Goal: Task Accomplishment & Management: Manage account settings

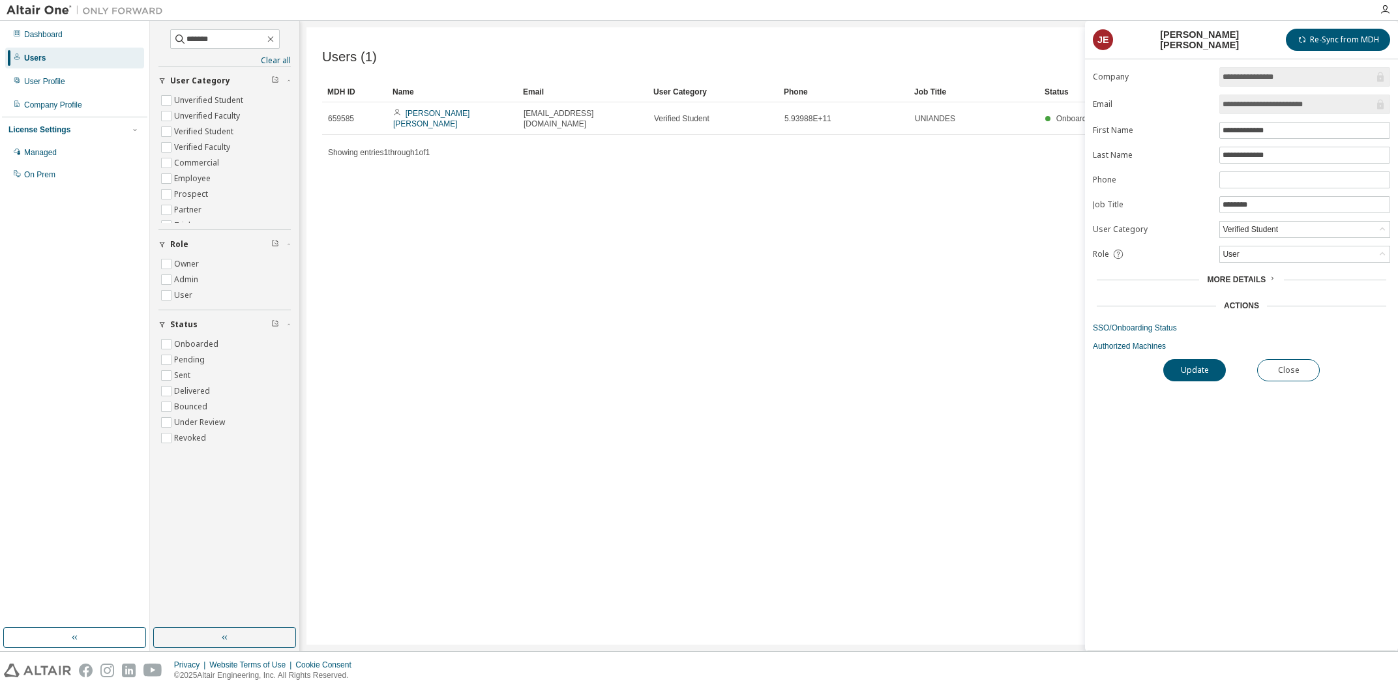
click at [972, 321] on div "Users (1) Import From CSV Export To CSV Add User Clear Load Save Save As Field …" at bounding box center [849, 336] width 1085 height 618
click at [863, 201] on div "Users (1) Import From CSV Export To CSV Add User Clear Load Save Save As Field …" at bounding box center [849, 336] width 1085 height 618
click at [276, 43] on icon "button" at bounding box center [270, 39] width 10 height 10
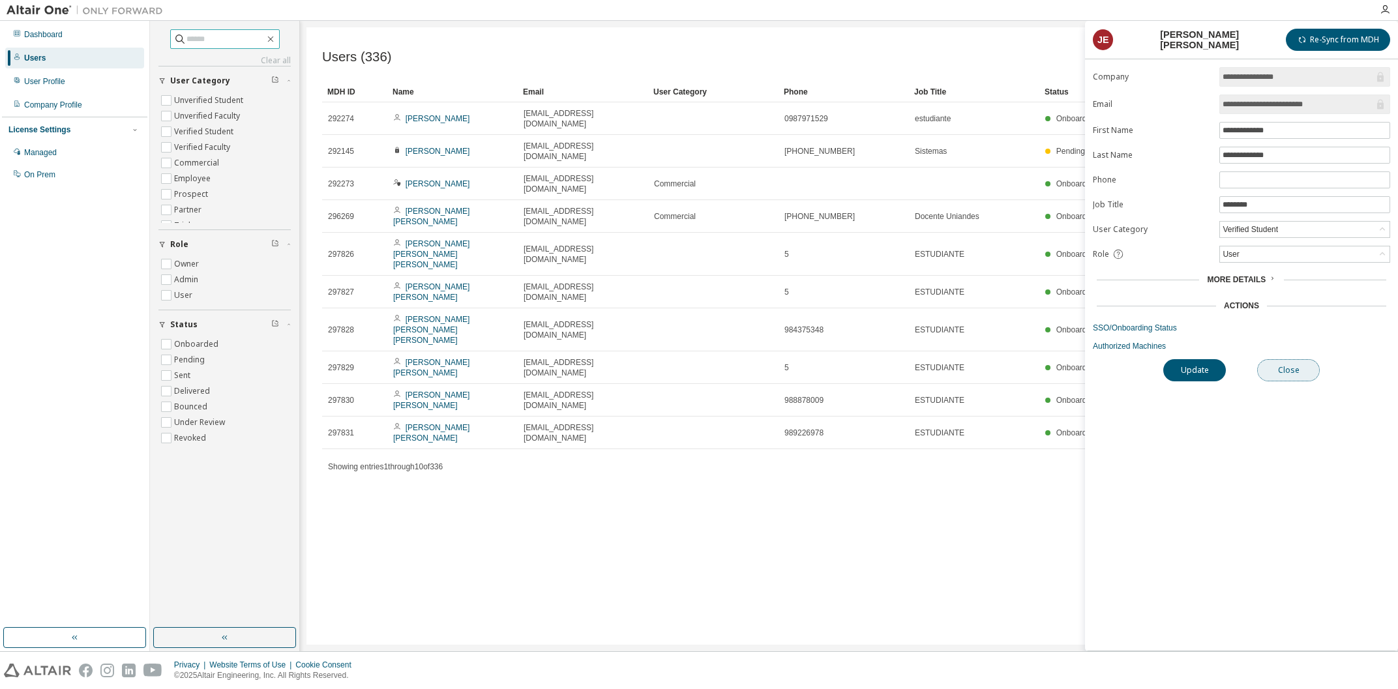
click at [1284, 370] on button "Close" at bounding box center [1288, 370] width 63 height 22
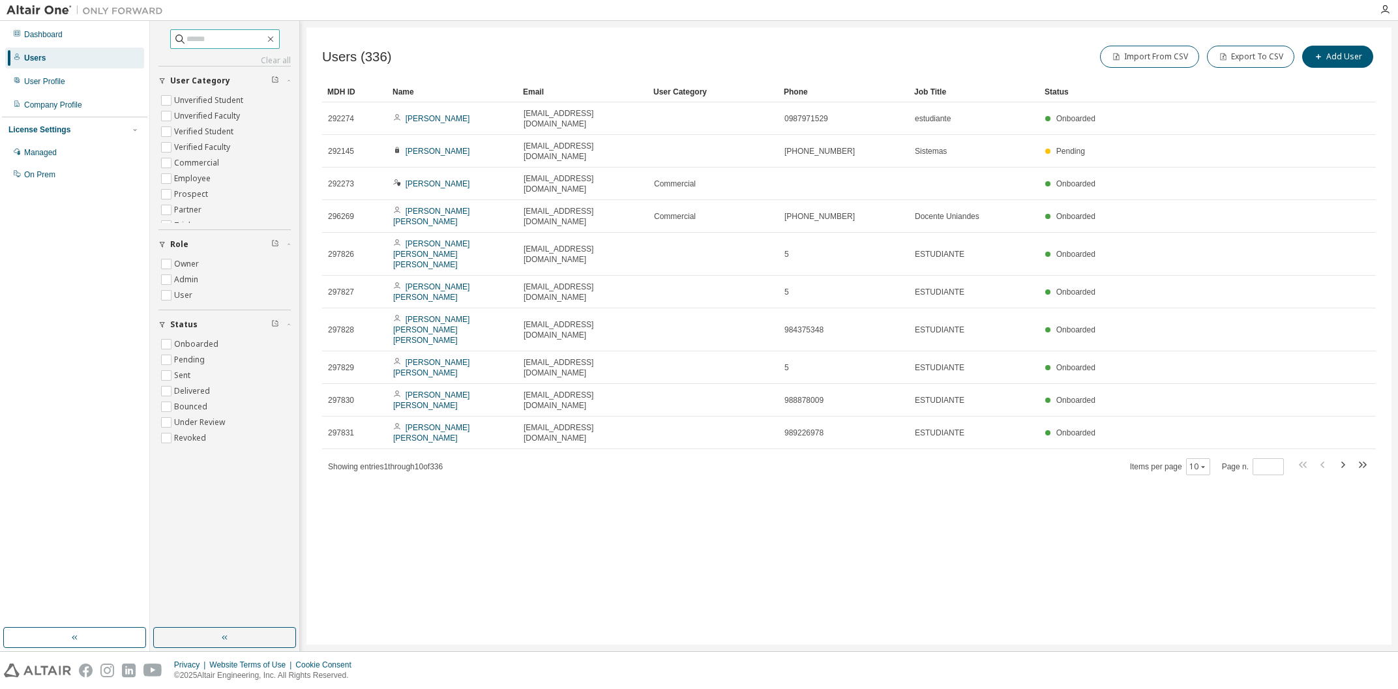
click at [215, 41] on input "text" at bounding box center [226, 39] width 78 height 13
type input "*"
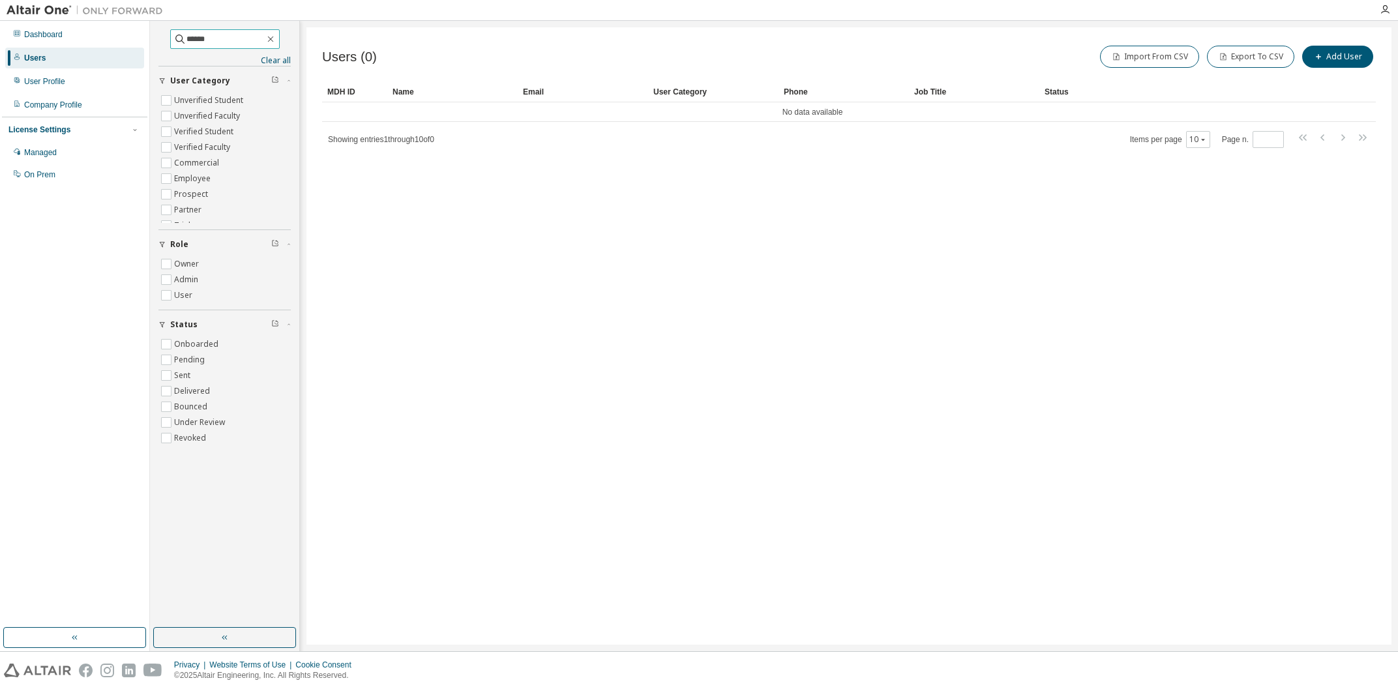
click at [226, 39] on input "******" at bounding box center [226, 39] width 78 height 13
type input "*"
click at [202, 42] on input "text" at bounding box center [226, 39] width 78 height 13
type input "******"
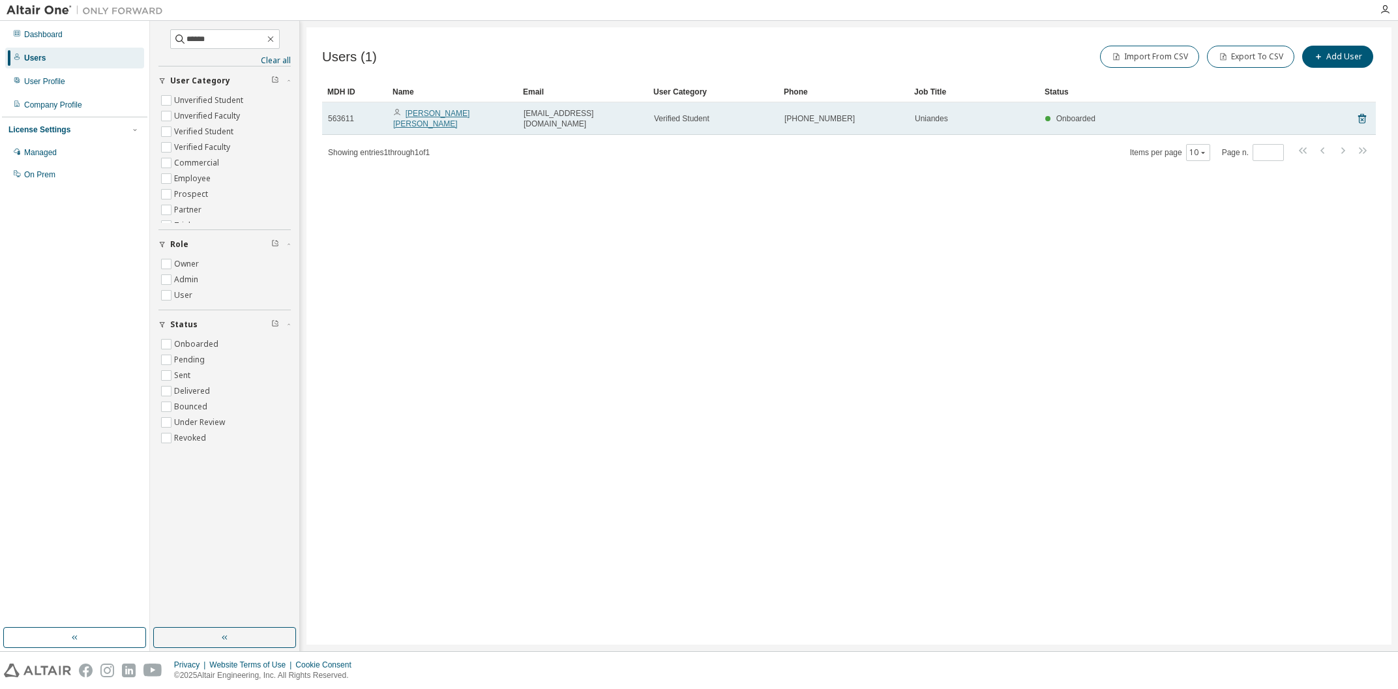
click at [466, 112] on link "[PERSON_NAME] [PERSON_NAME]" at bounding box center [431, 119] width 76 height 20
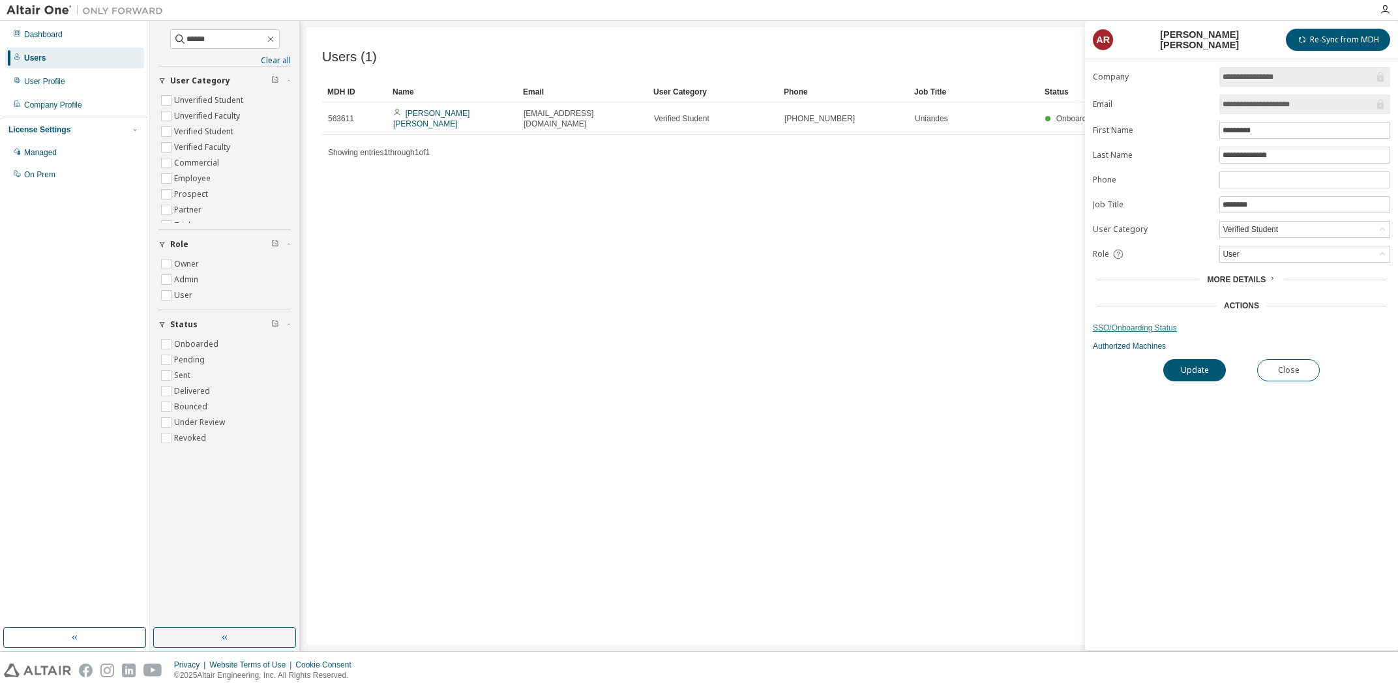
click at [1151, 329] on link "SSO/Onboarding Status" at bounding box center [1241, 328] width 297 height 10
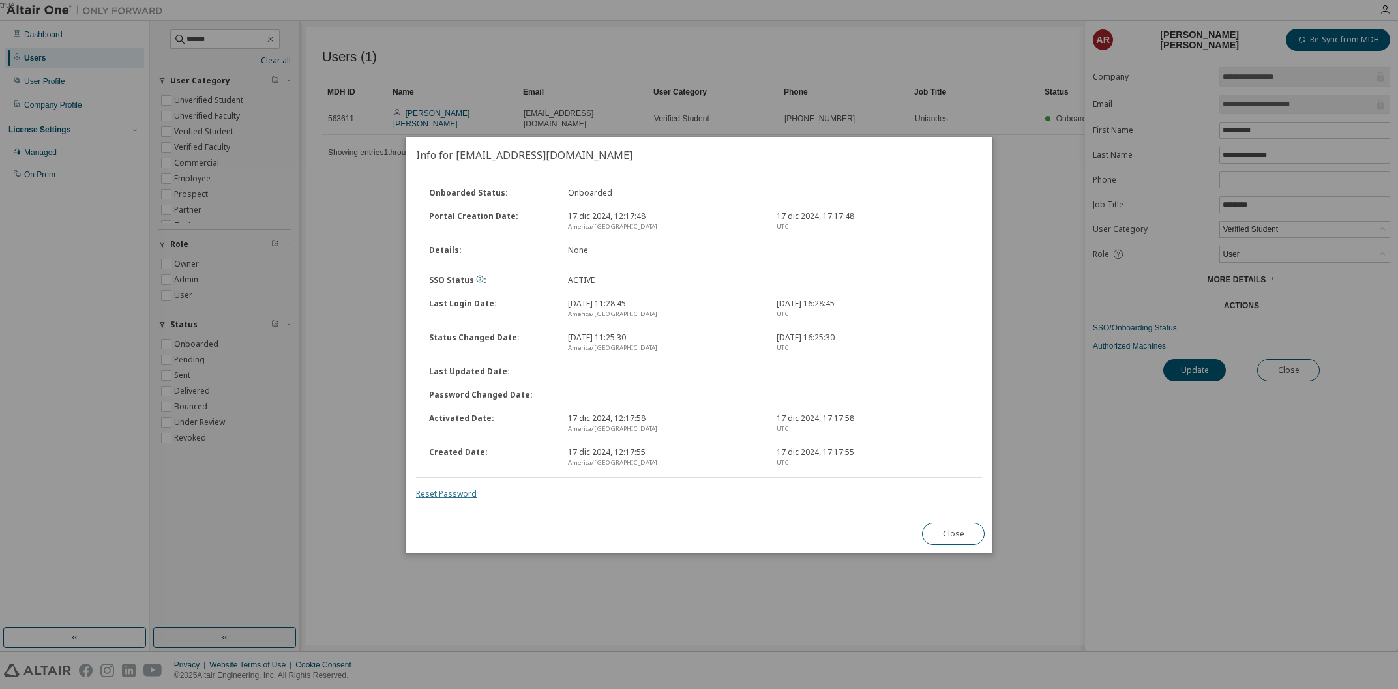
click at [461, 491] on link "Reset Password" at bounding box center [446, 493] width 61 height 11
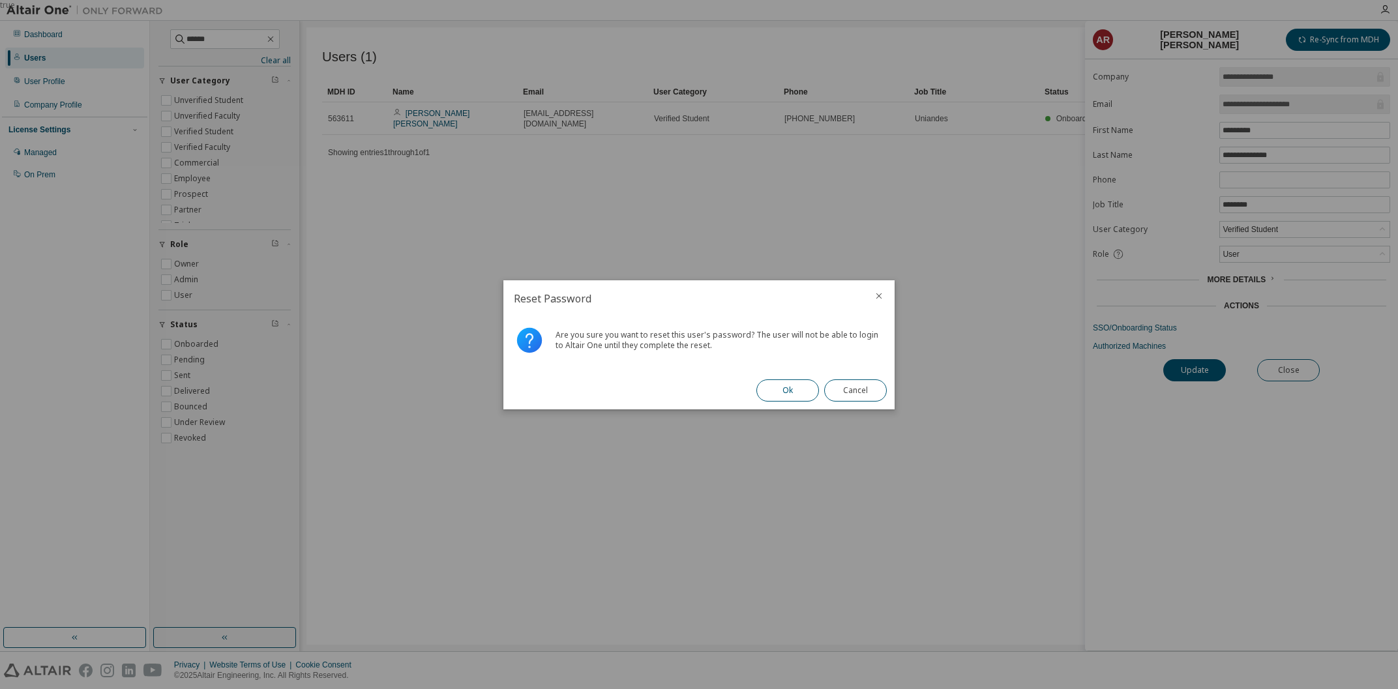
click at [788, 398] on button "Ok" at bounding box center [788, 391] width 63 height 22
click at [830, 393] on button "Close" at bounding box center [855, 391] width 63 height 22
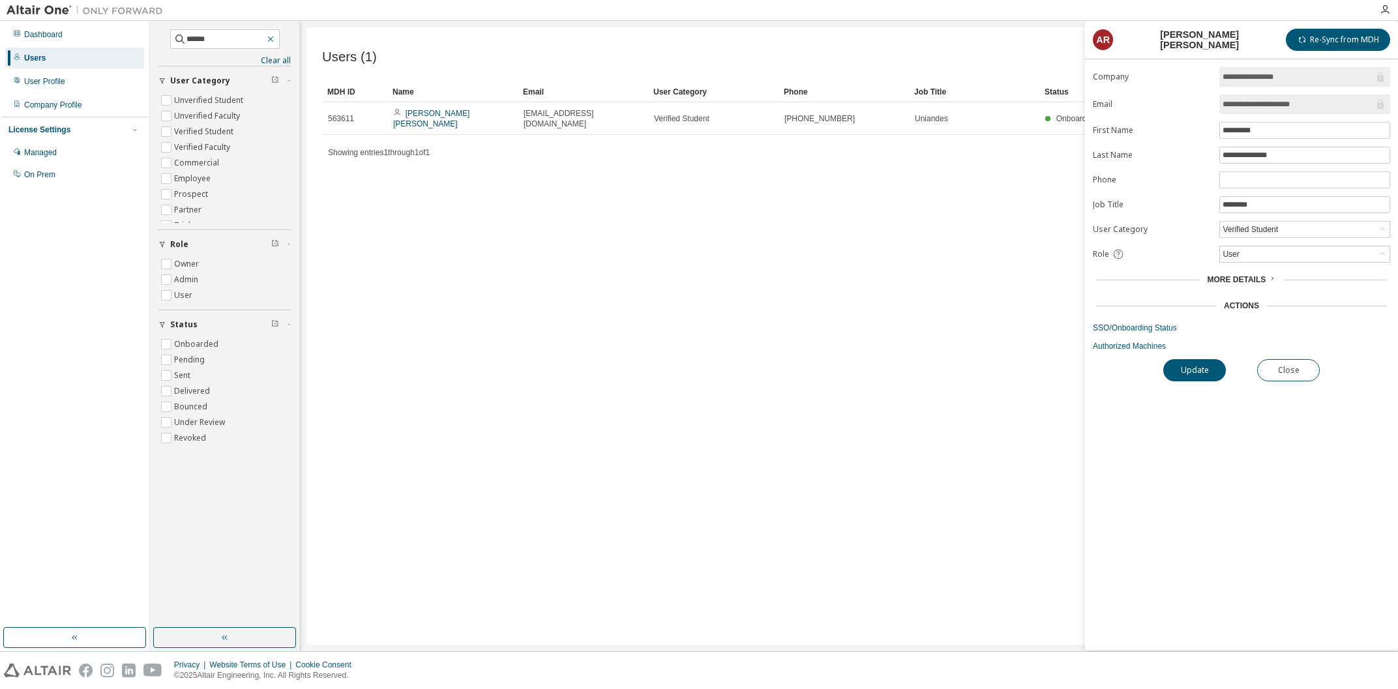
click at [276, 39] on icon "button" at bounding box center [270, 39] width 10 height 10
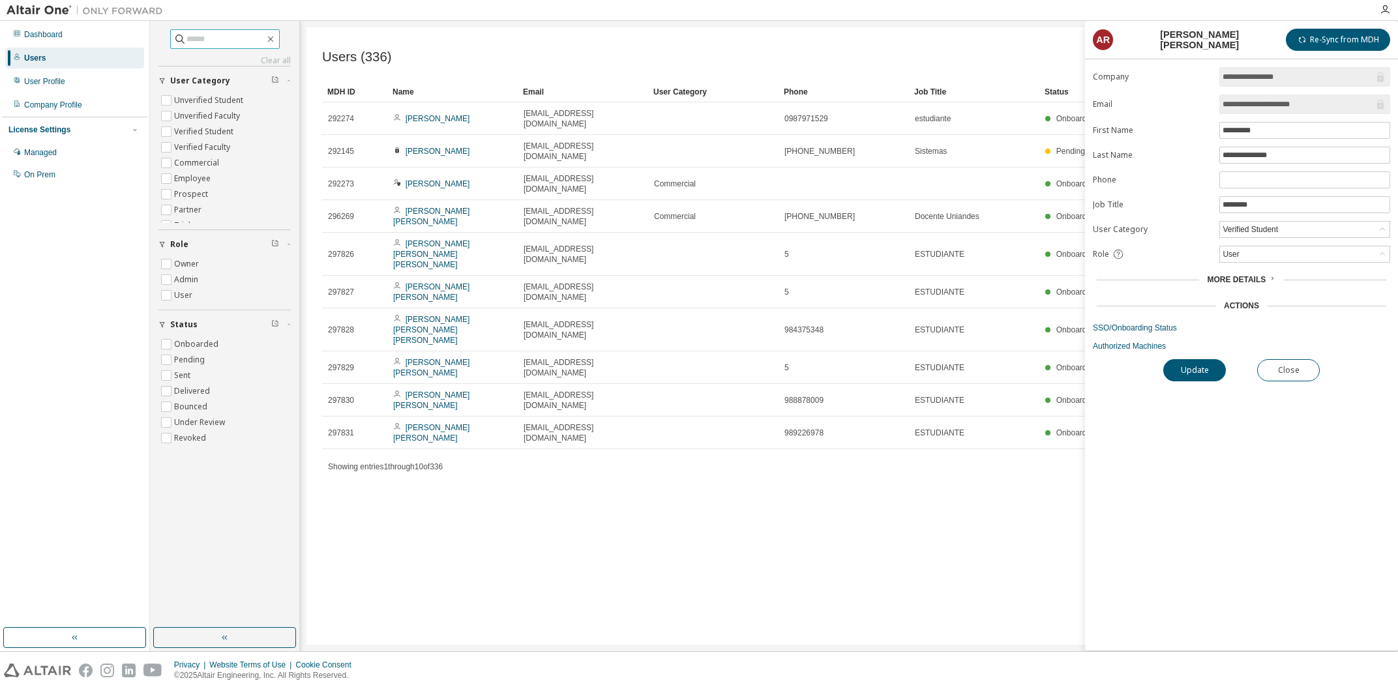
click at [220, 45] on input "text" at bounding box center [226, 39] width 78 height 13
type input "*******"
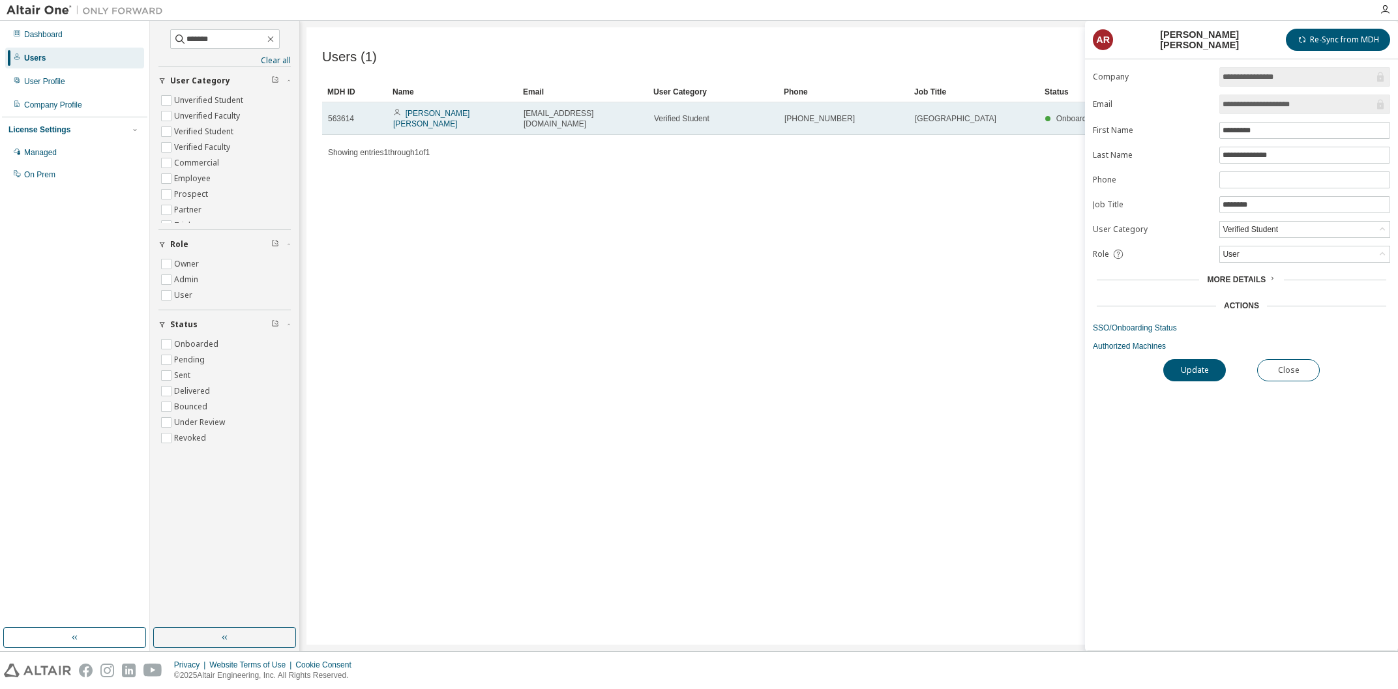
click at [452, 106] on td "[PERSON_NAME] [PERSON_NAME]" at bounding box center [452, 118] width 130 height 33
click at [452, 112] on link "[PERSON_NAME] [PERSON_NAME]" at bounding box center [431, 119] width 76 height 20
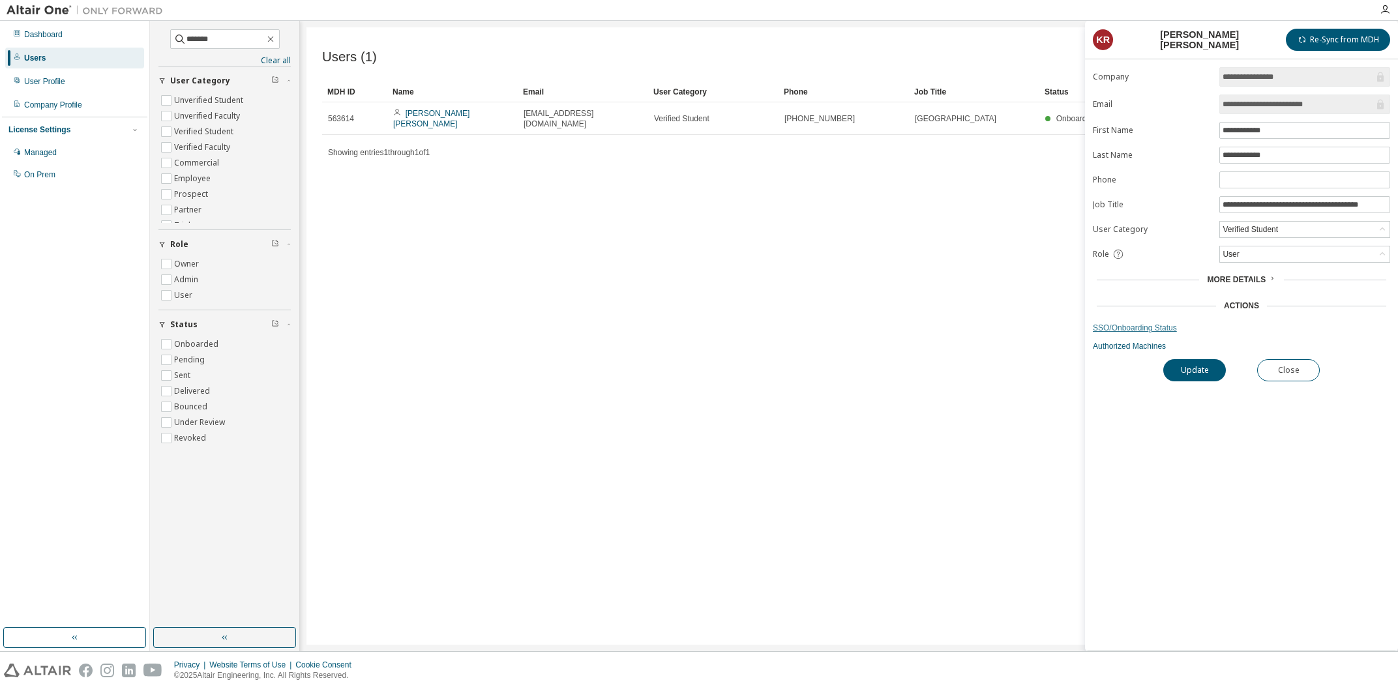
click at [1162, 325] on link "SSO/Onboarding Status" at bounding box center [1241, 328] width 297 height 10
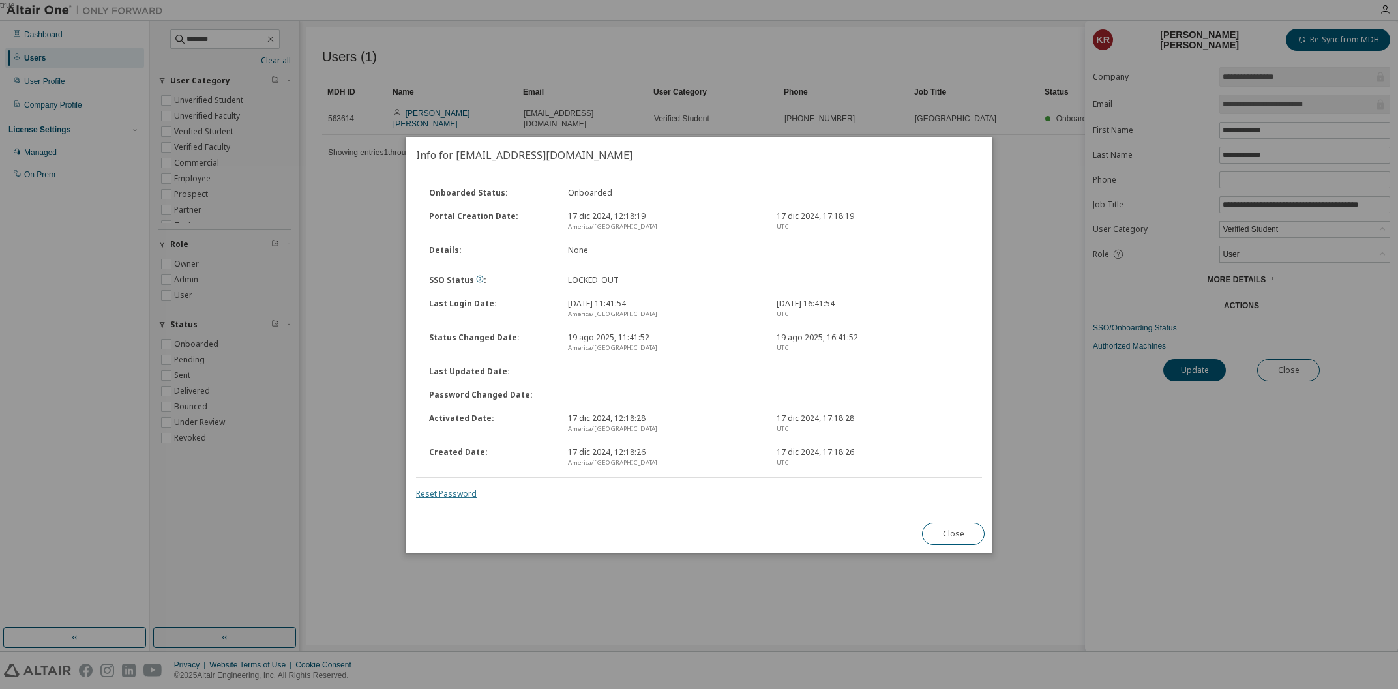
click at [463, 494] on link "Reset Password" at bounding box center [446, 493] width 61 height 11
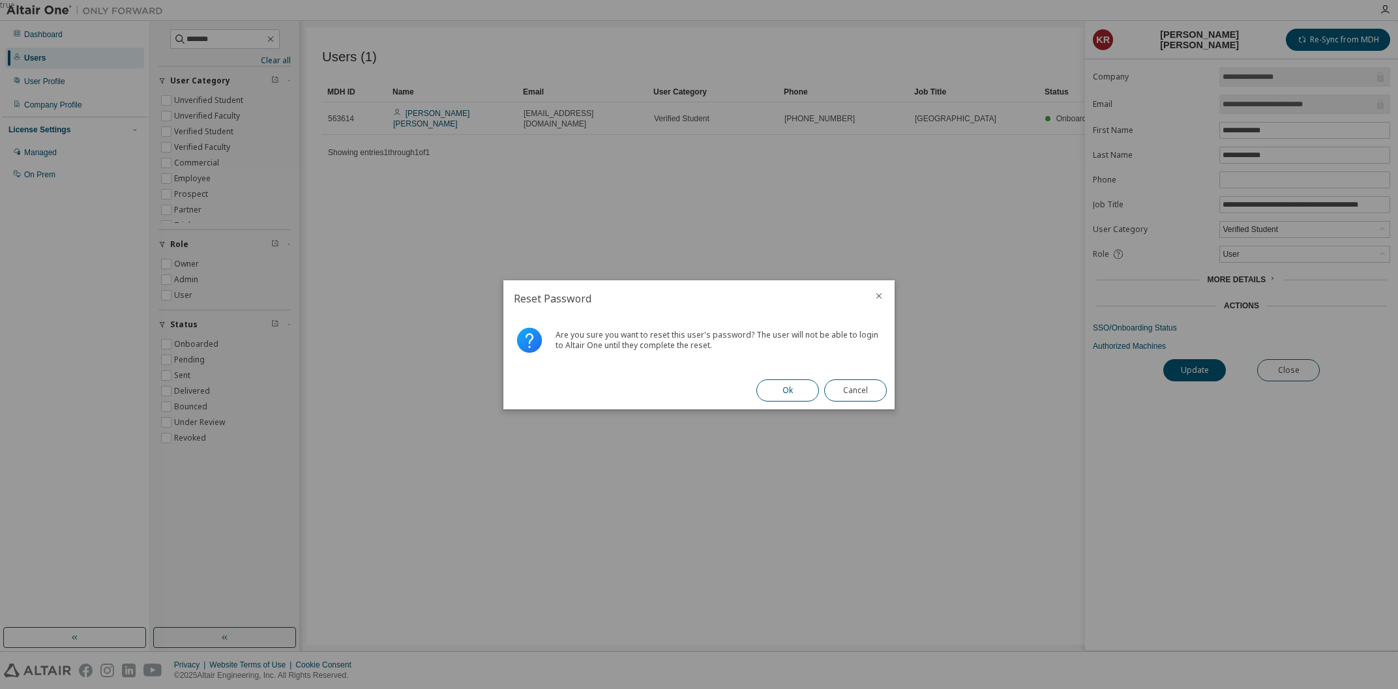
click at [792, 398] on button "Ok" at bounding box center [788, 391] width 63 height 22
click at [857, 391] on button "Close" at bounding box center [855, 391] width 63 height 22
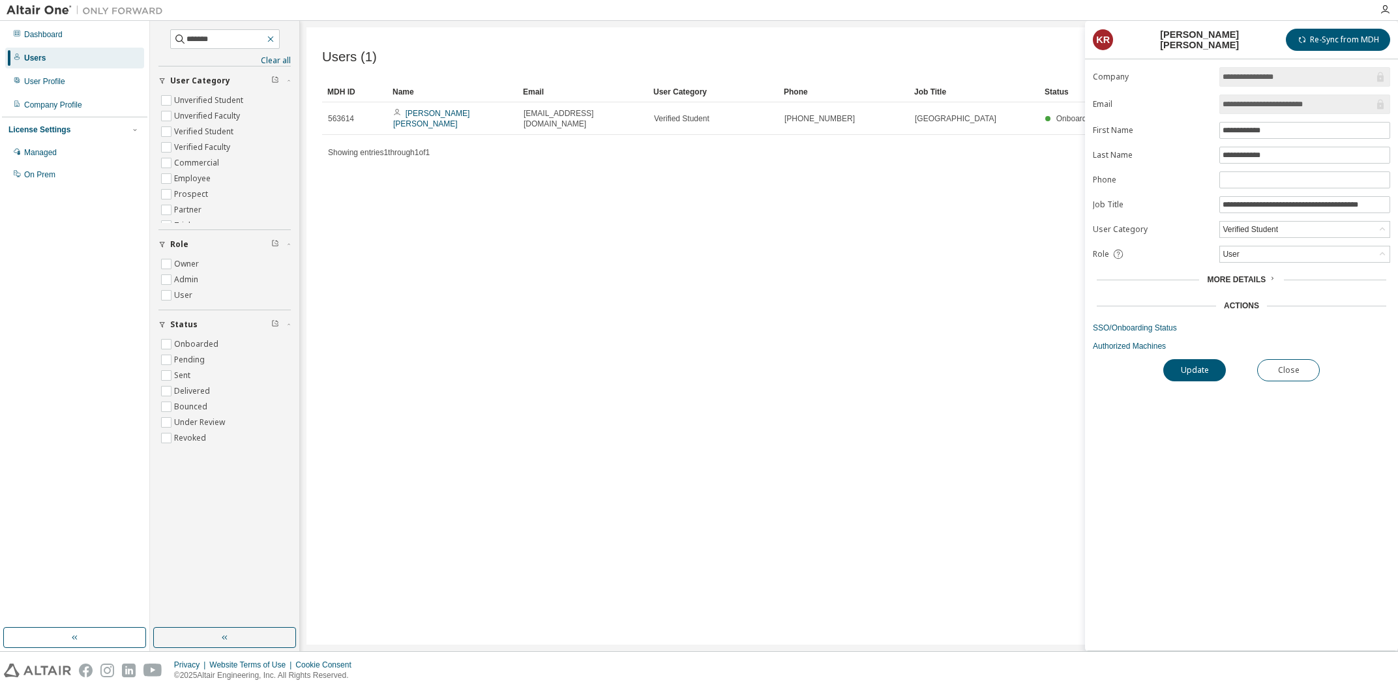
click at [276, 38] on icon "button" at bounding box center [270, 39] width 10 height 10
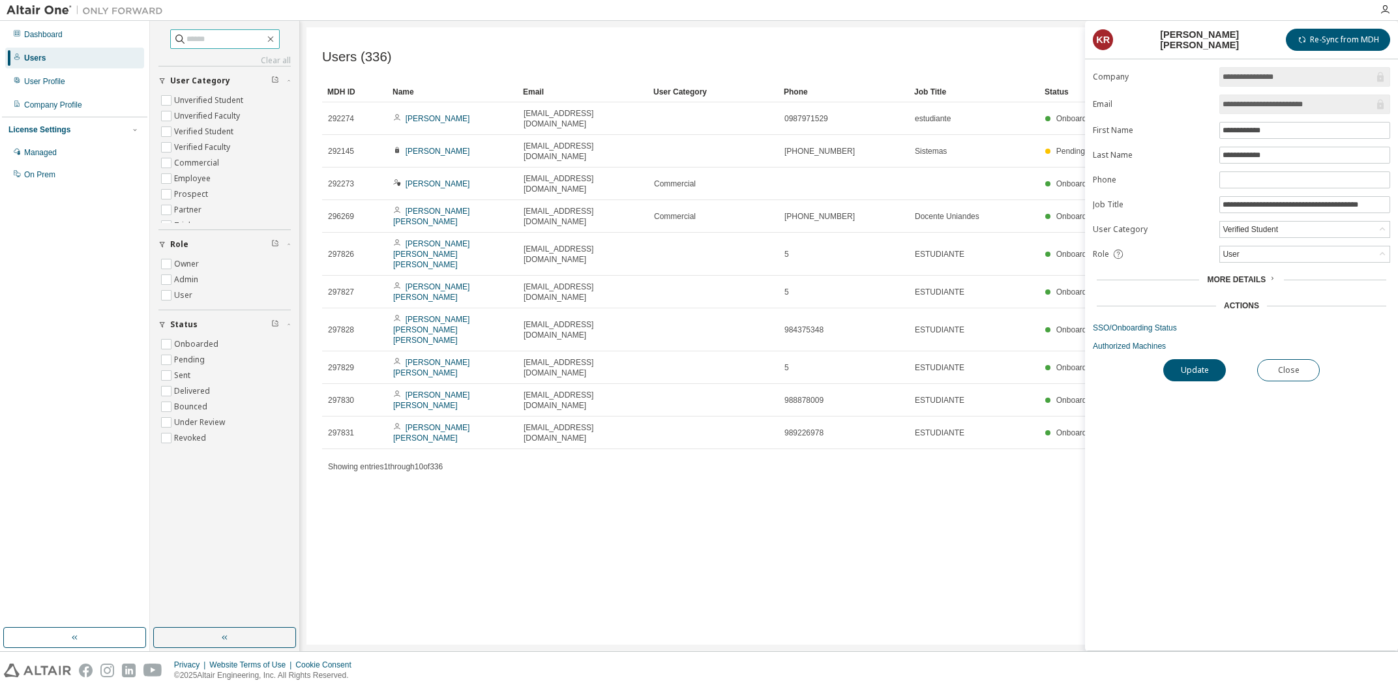
click at [225, 41] on input "text" at bounding box center [226, 39] width 78 height 13
type input "*****"
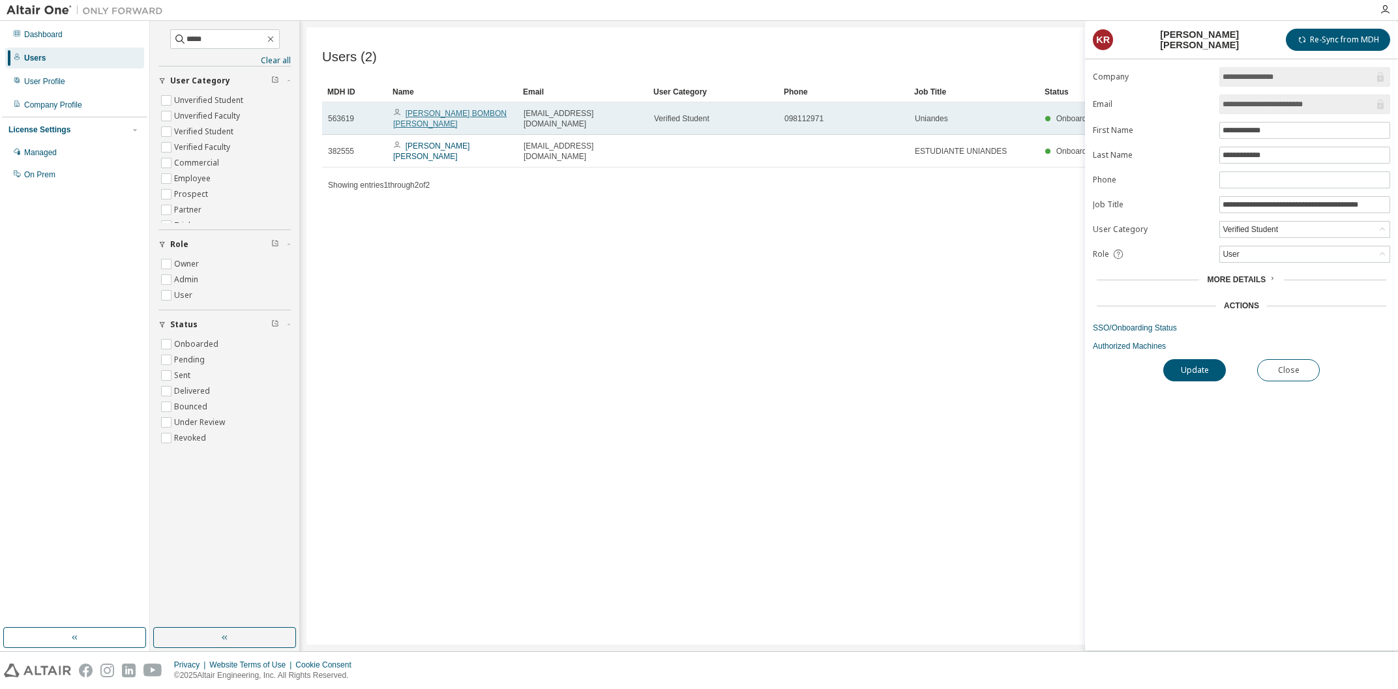
click at [486, 110] on link "[PERSON_NAME] BOMBON [PERSON_NAME]" at bounding box center [449, 119] width 113 height 20
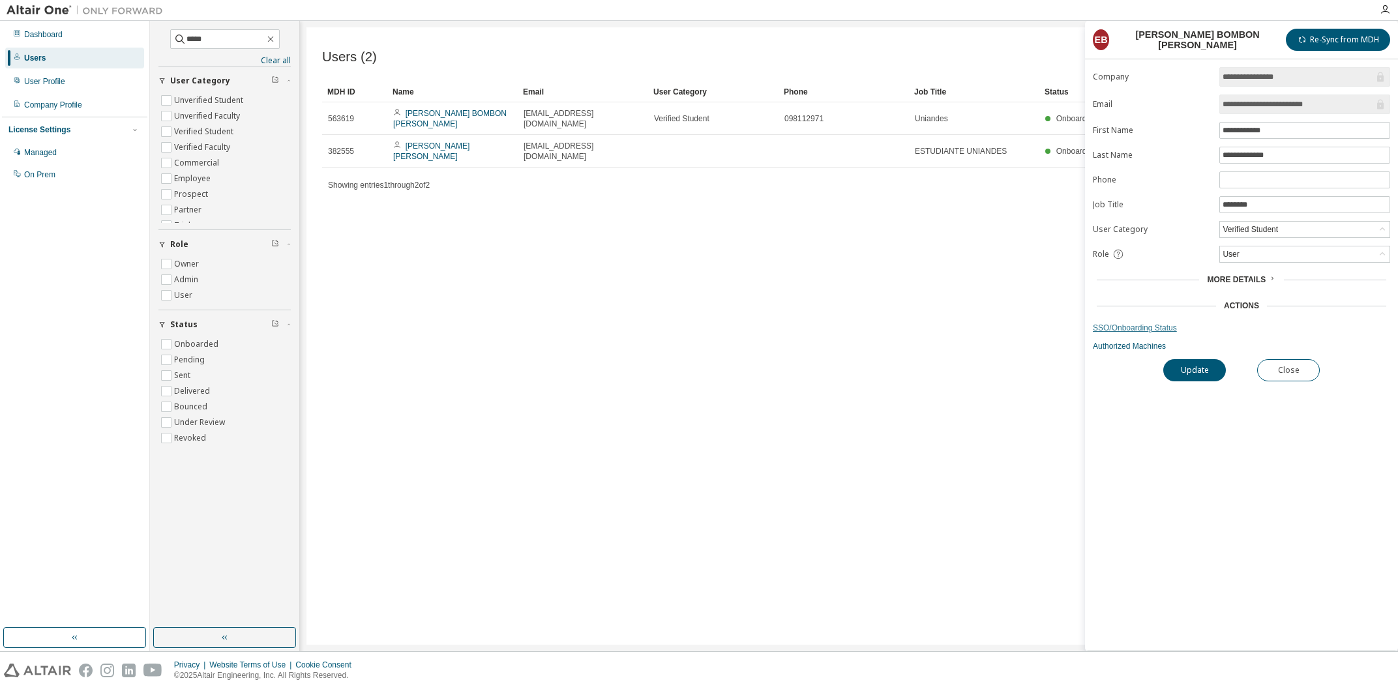
click at [1128, 329] on link "SSO/Onboarding Status" at bounding box center [1241, 328] width 297 height 10
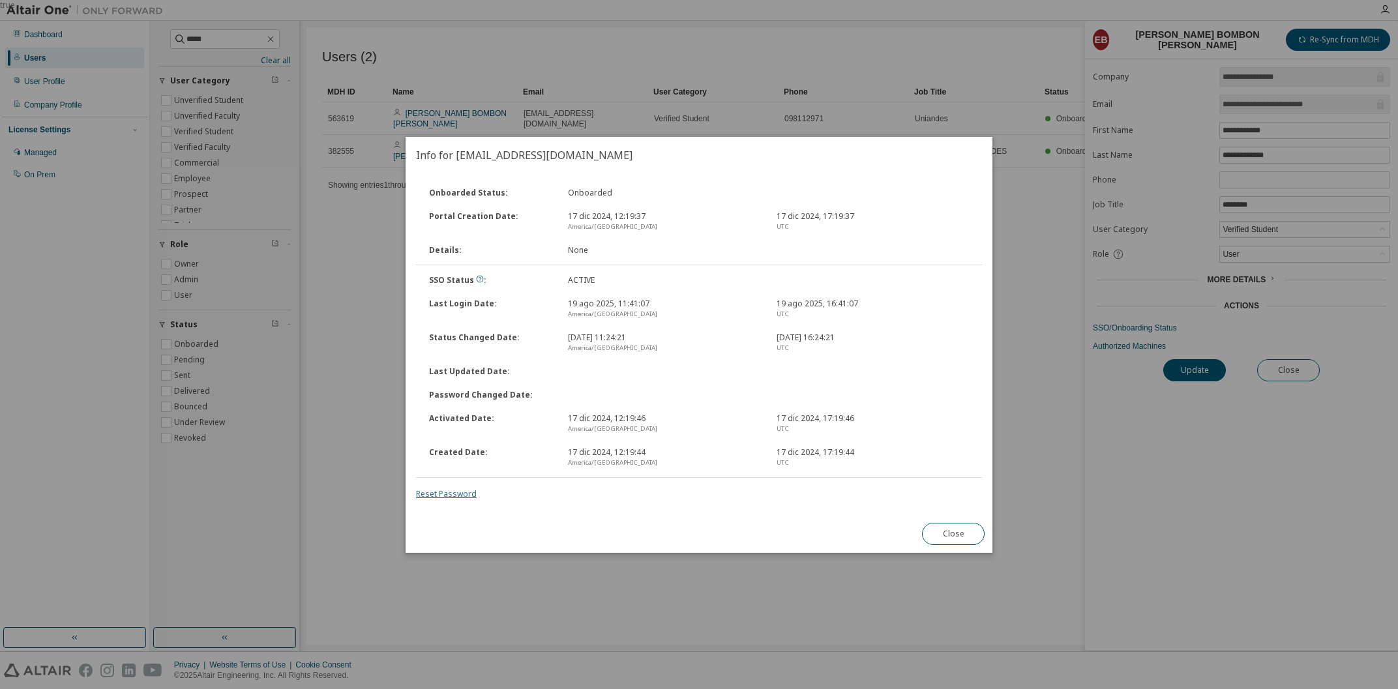
click at [426, 496] on link "Reset Password" at bounding box center [446, 493] width 61 height 11
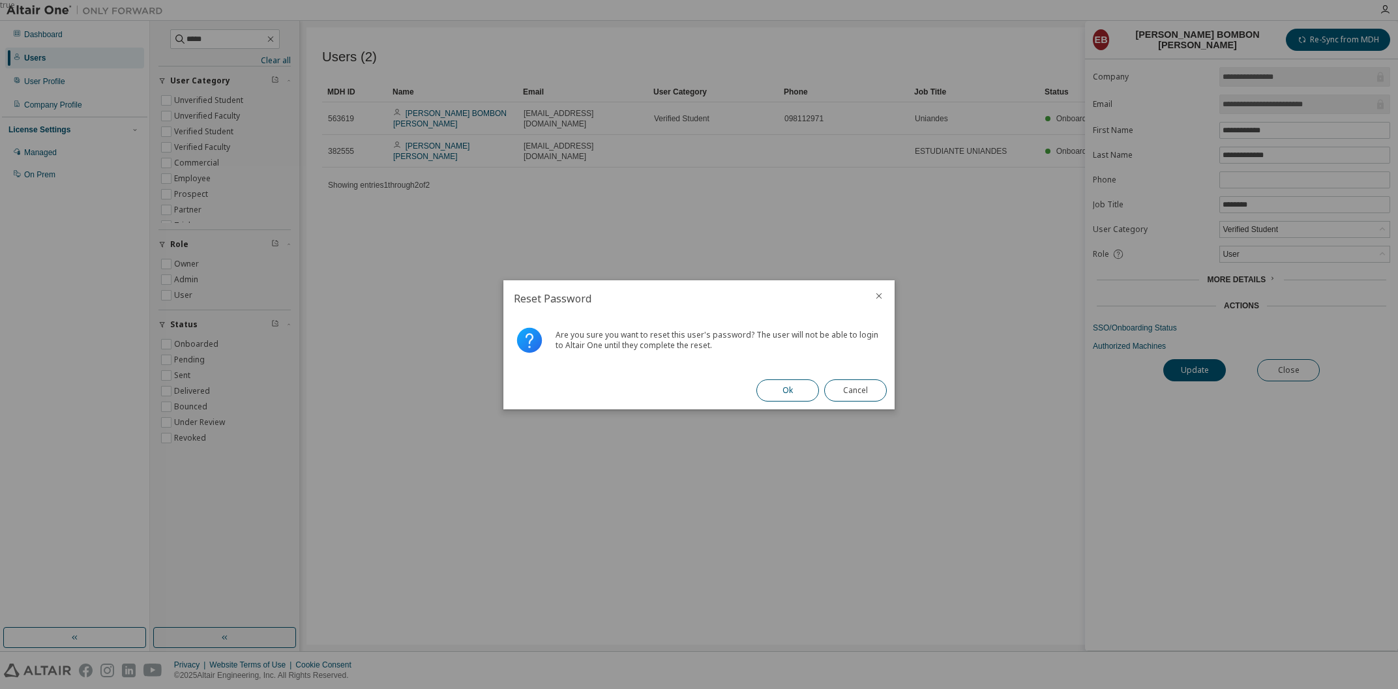
click at [764, 392] on button "Ok" at bounding box center [788, 391] width 63 height 22
click at [841, 398] on button "Close" at bounding box center [855, 391] width 63 height 22
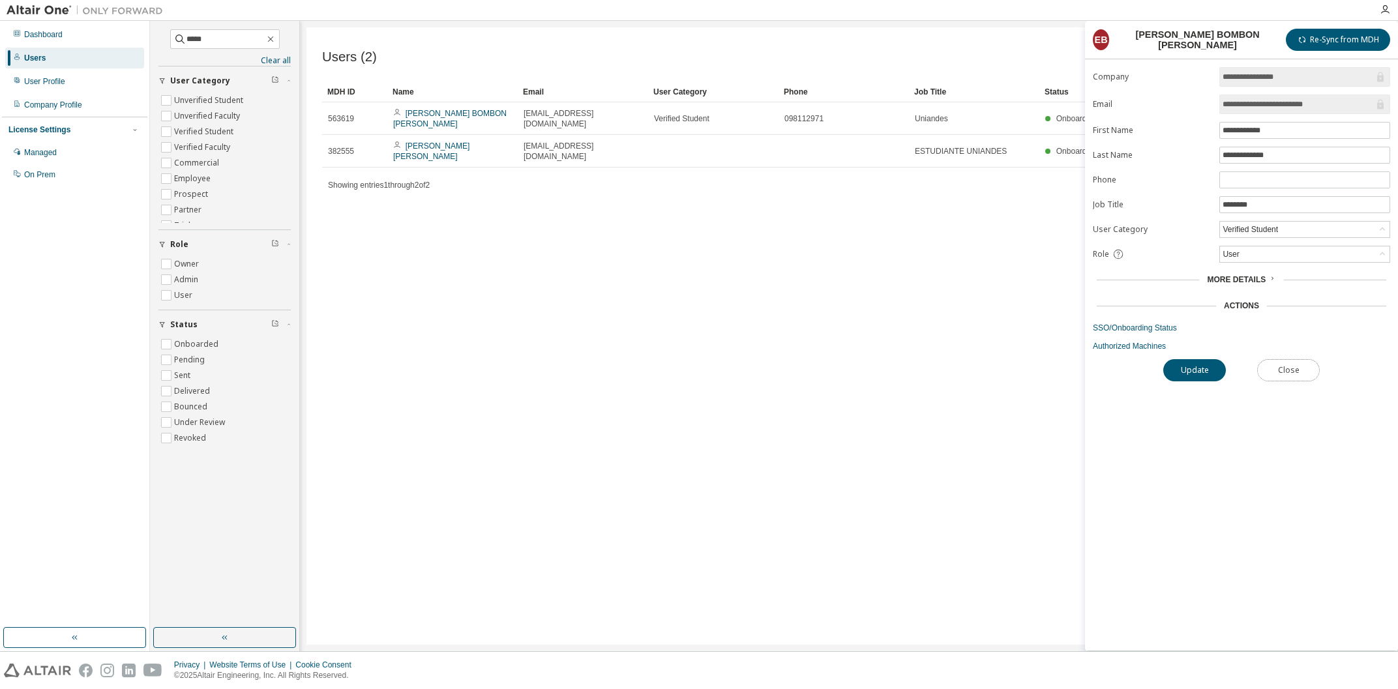
click at [1286, 365] on button "Close" at bounding box center [1288, 370] width 63 height 22
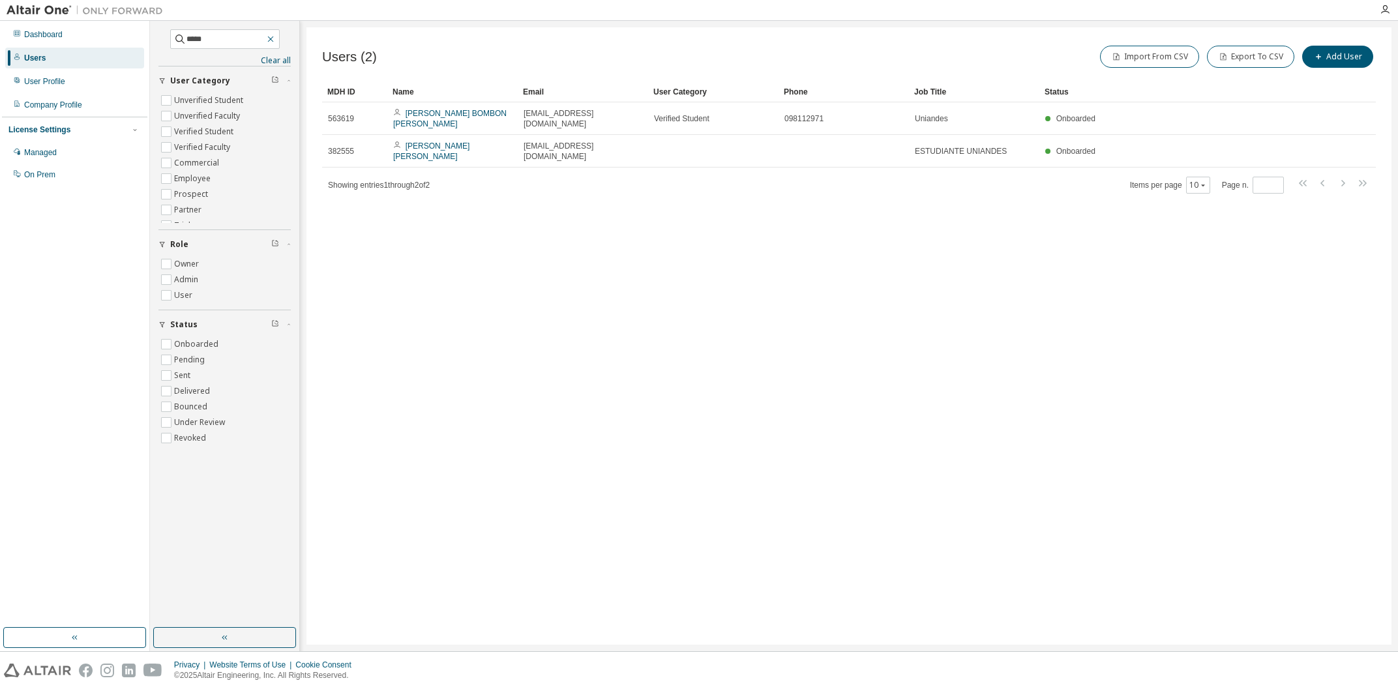
click at [276, 38] on icon "button" at bounding box center [270, 39] width 10 height 10
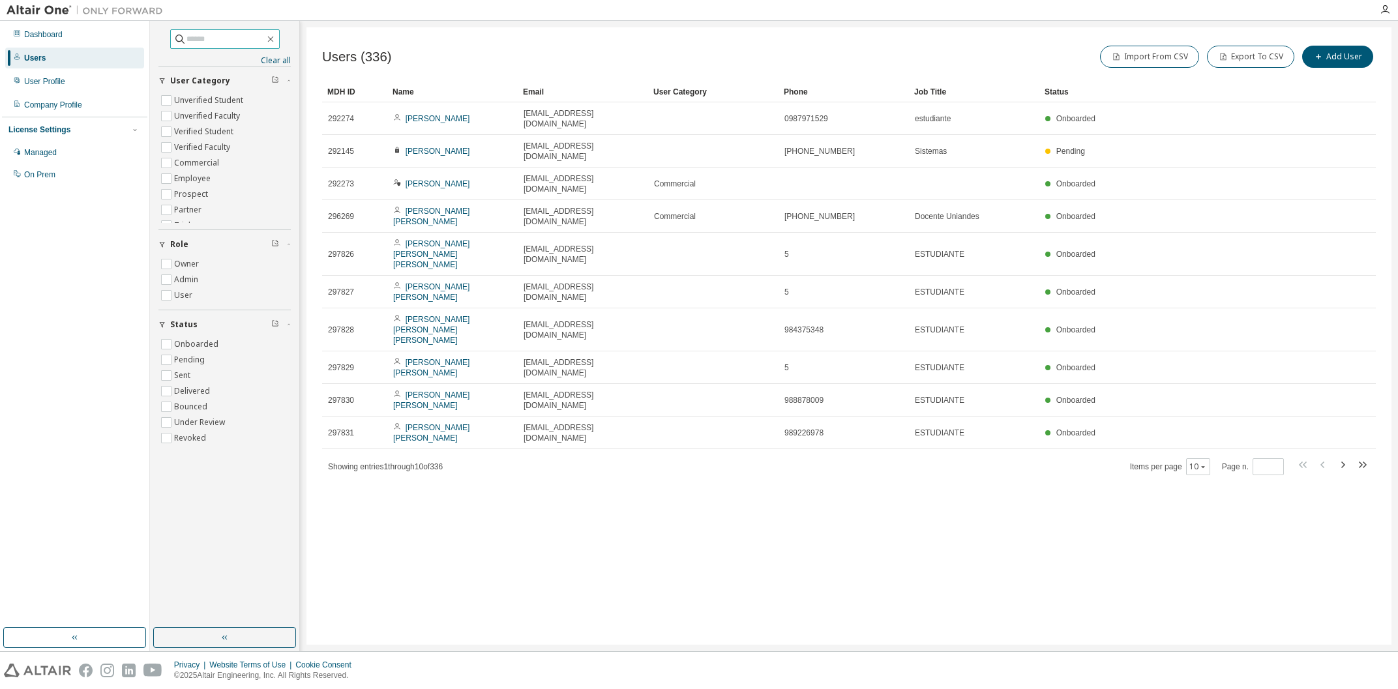
click at [263, 38] on input "text" at bounding box center [226, 39] width 78 height 13
type input "******"
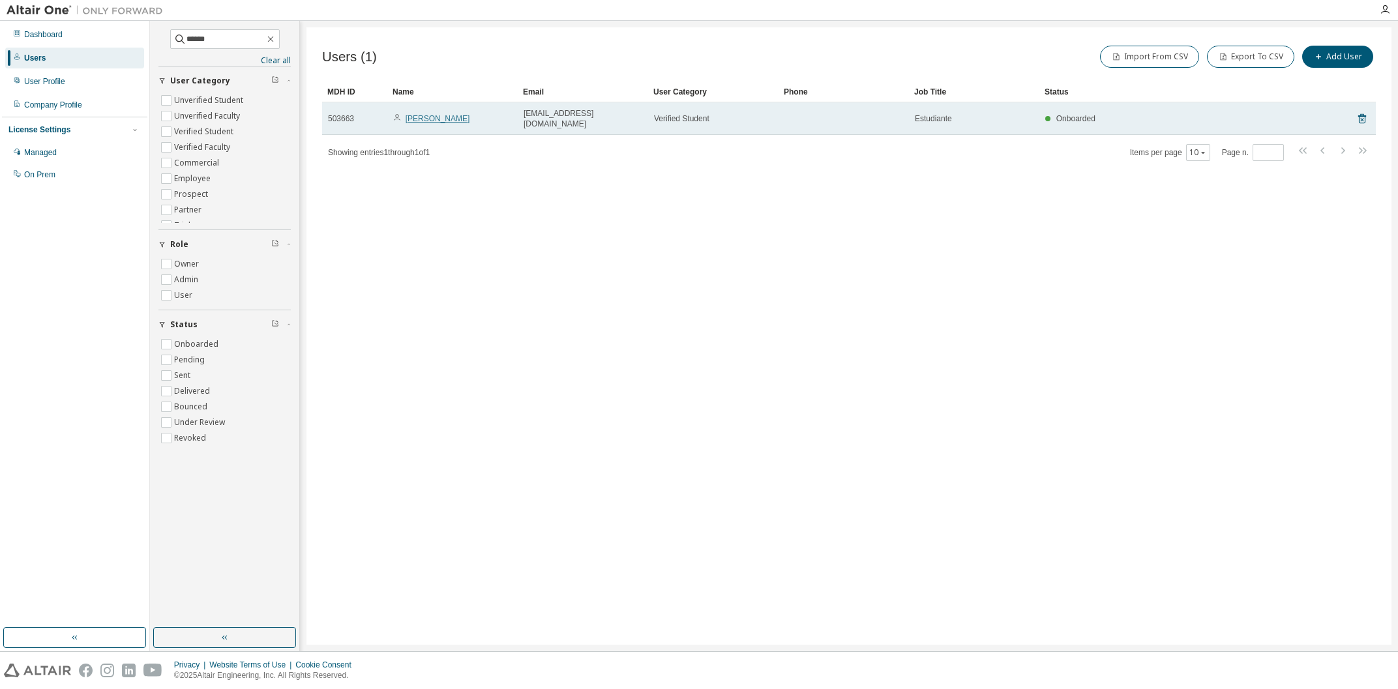
click at [424, 117] on link "[PERSON_NAME]" at bounding box center [438, 118] width 65 height 9
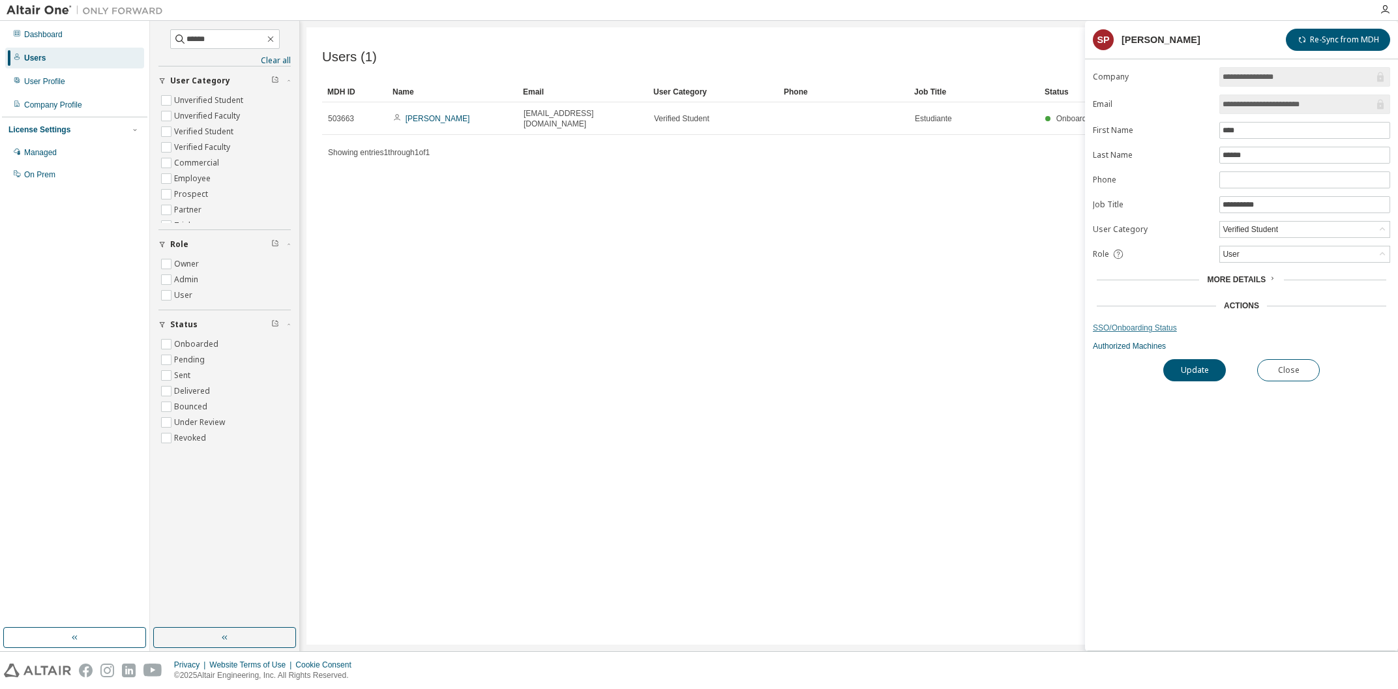
click at [1119, 330] on link "SSO/Onboarding Status" at bounding box center [1241, 328] width 297 height 10
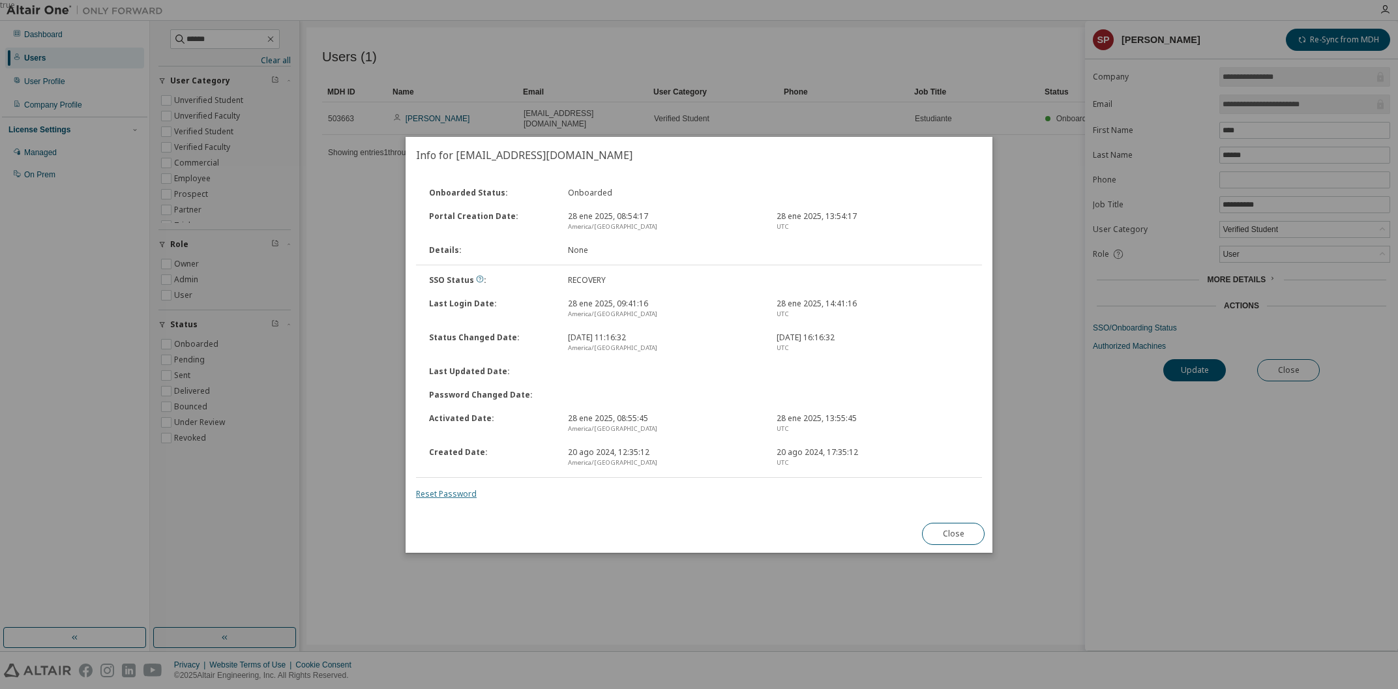
click at [450, 495] on link "Reset Password" at bounding box center [446, 493] width 61 height 11
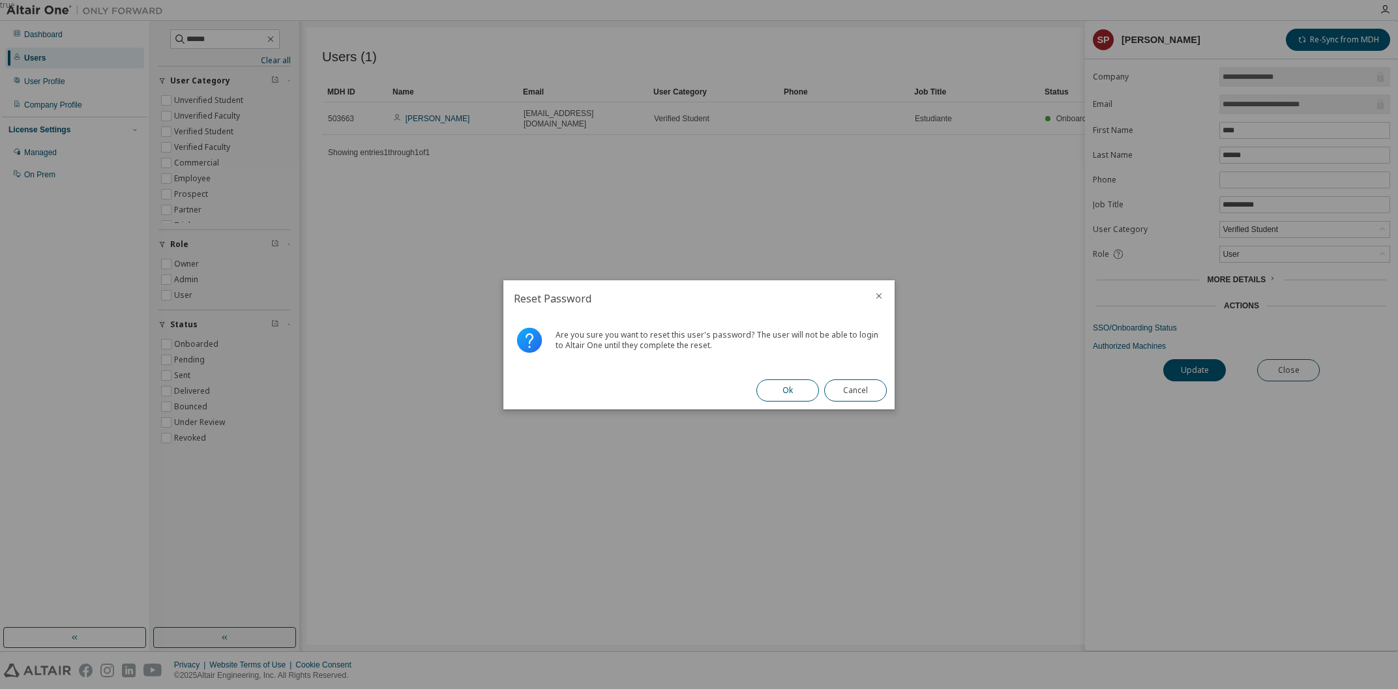
click at [778, 387] on button "Ok" at bounding box center [788, 391] width 63 height 22
click at [843, 382] on button "Close" at bounding box center [855, 391] width 63 height 22
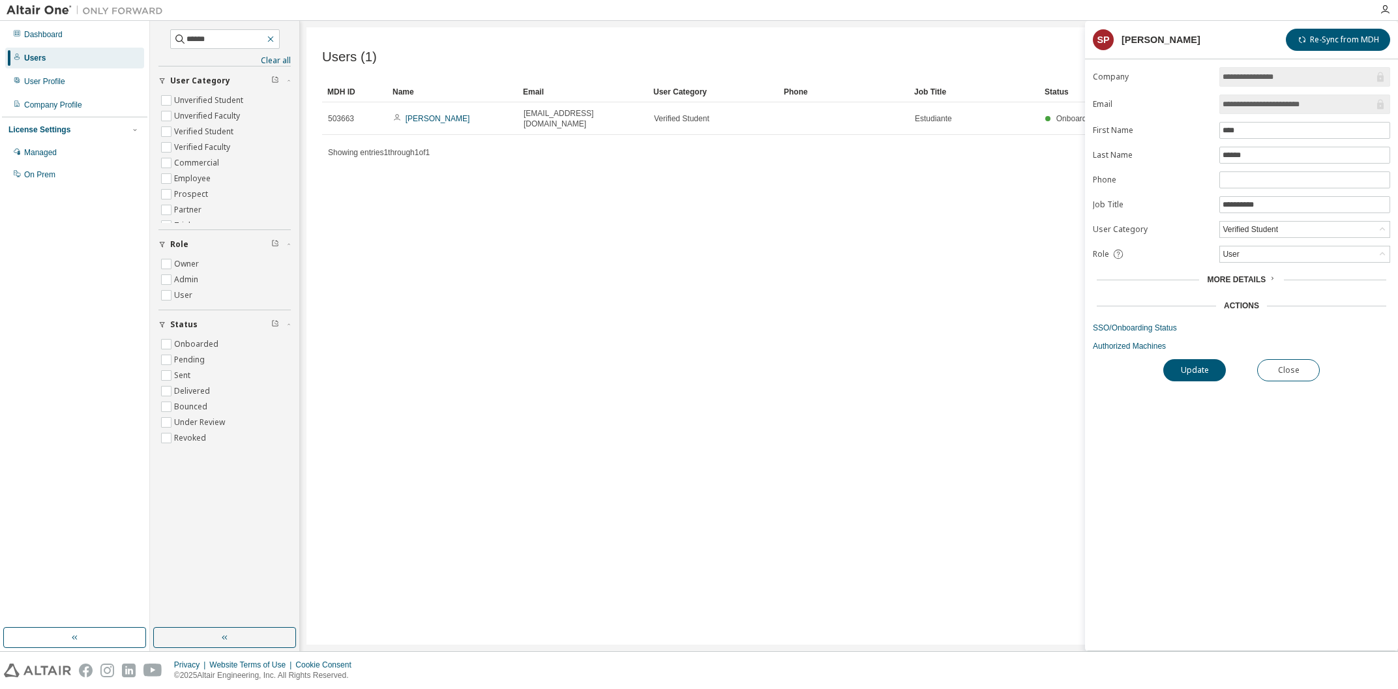
click at [276, 42] on icon "button" at bounding box center [270, 39] width 10 height 10
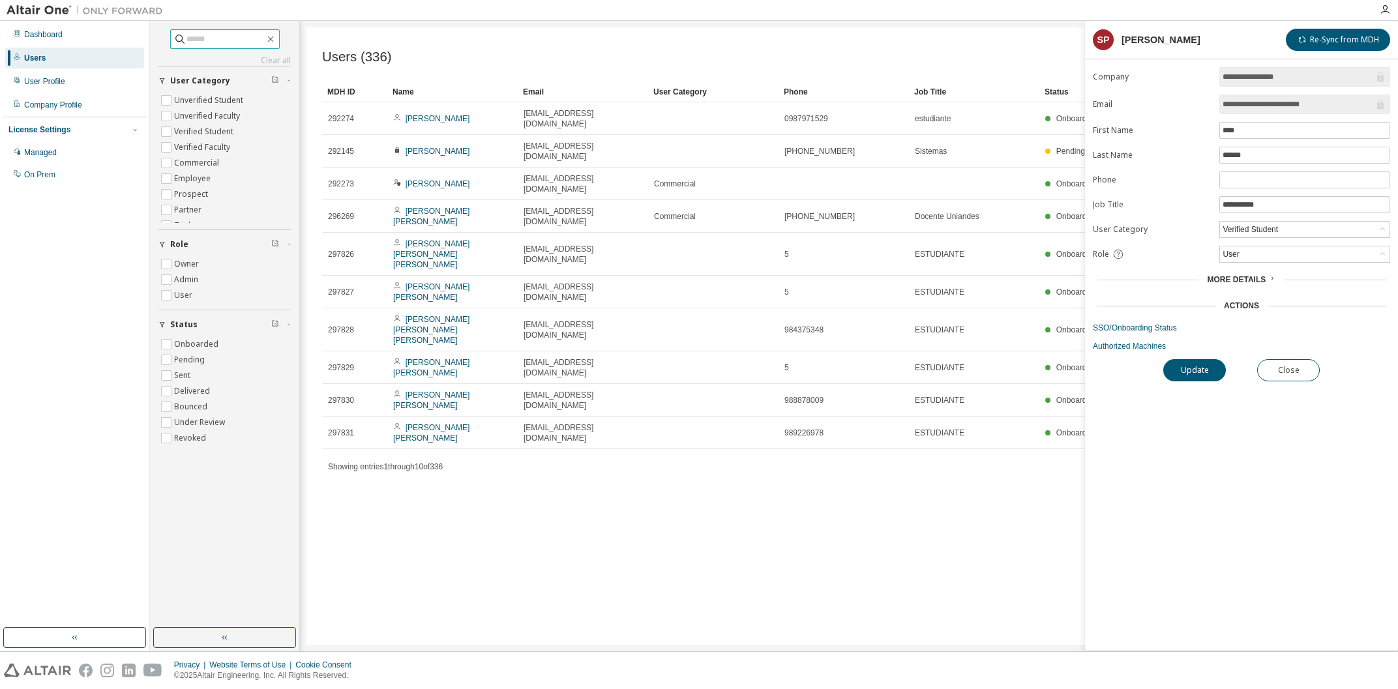
click at [243, 39] on input "text" at bounding box center [226, 39] width 78 height 13
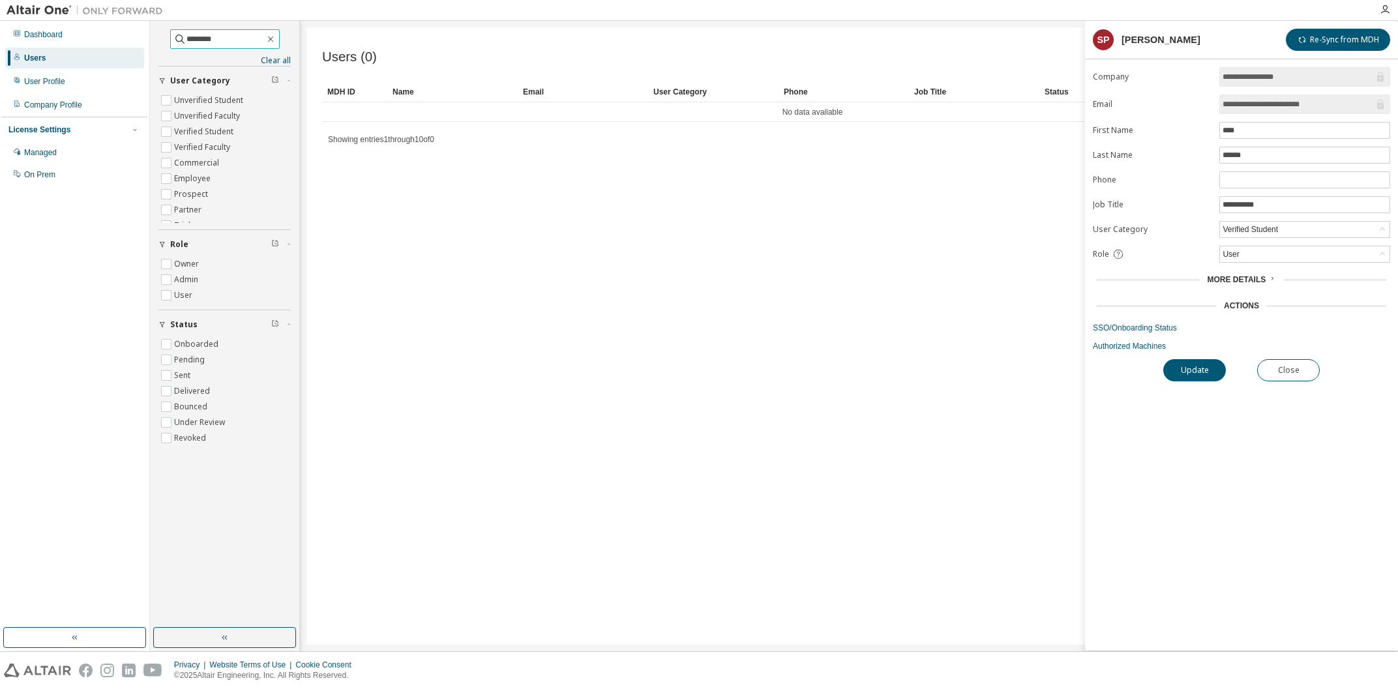
type input "********"
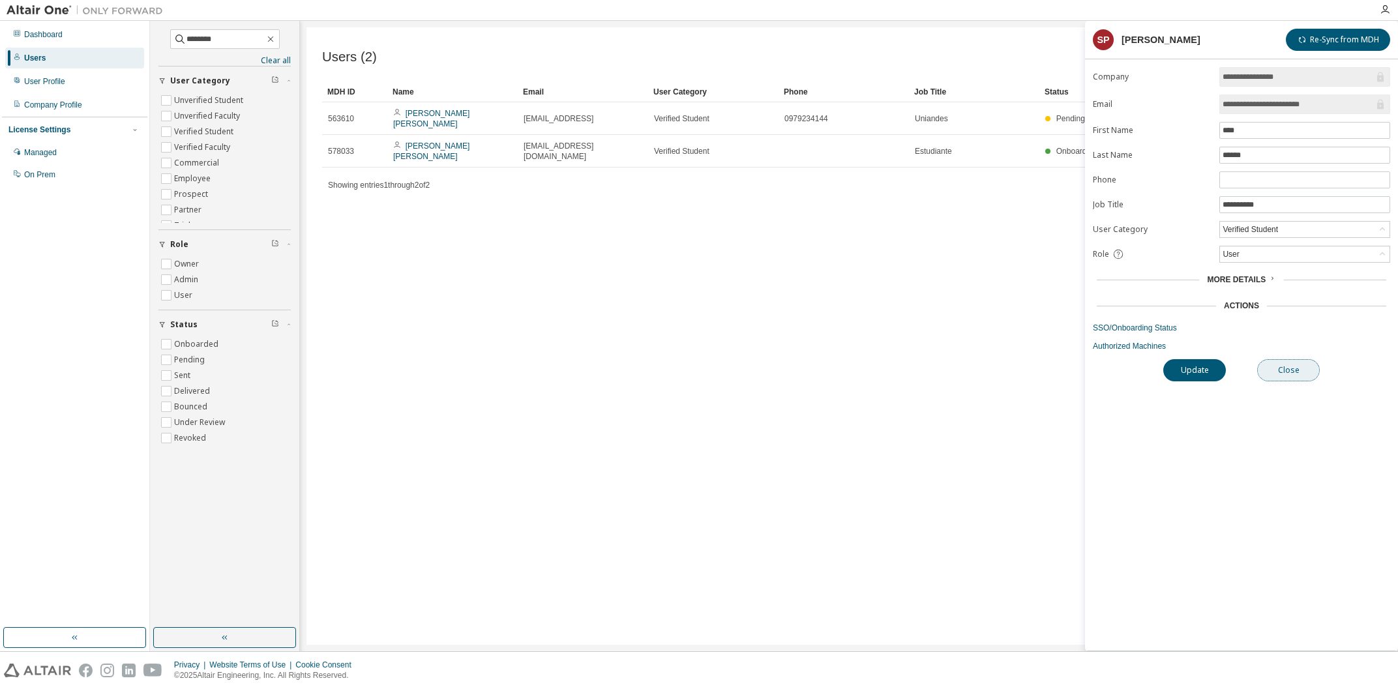
click at [1287, 376] on button "Close" at bounding box center [1288, 370] width 63 height 22
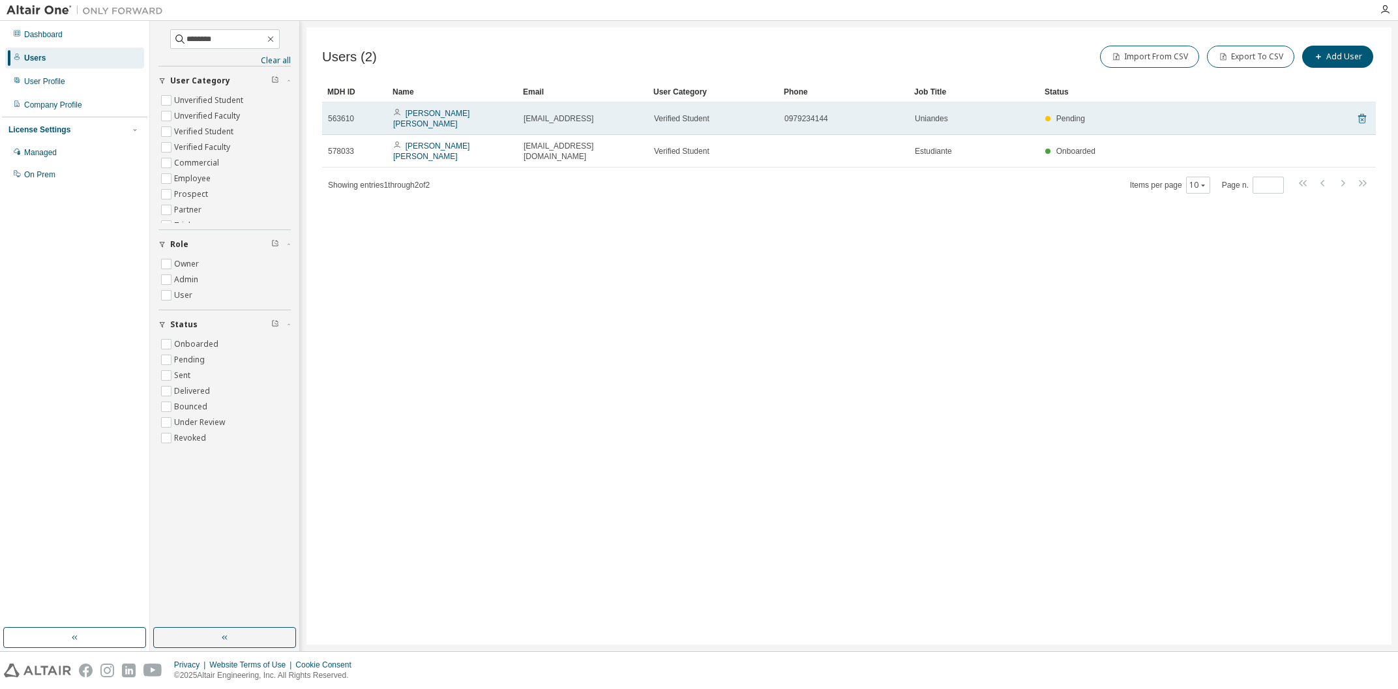
click at [1361, 121] on icon at bounding box center [1361, 119] width 3 height 3
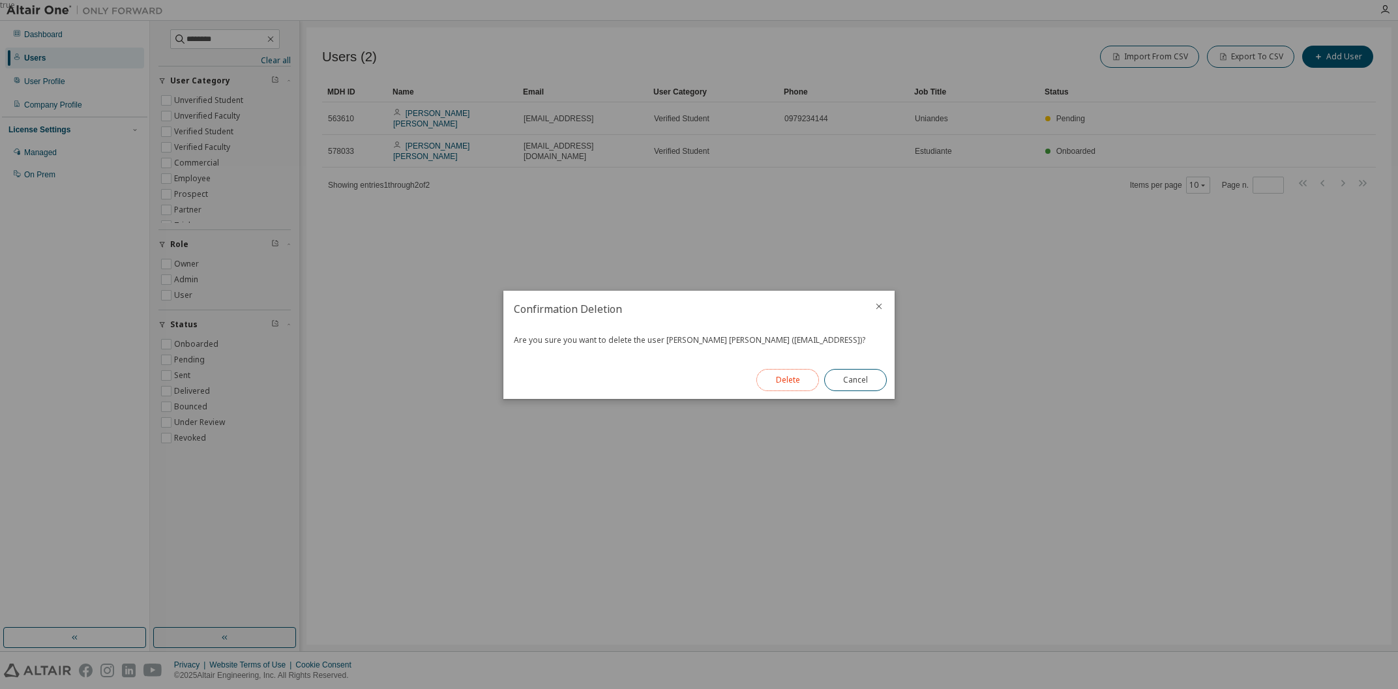
click at [781, 388] on button "Delete" at bounding box center [788, 380] width 63 height 22
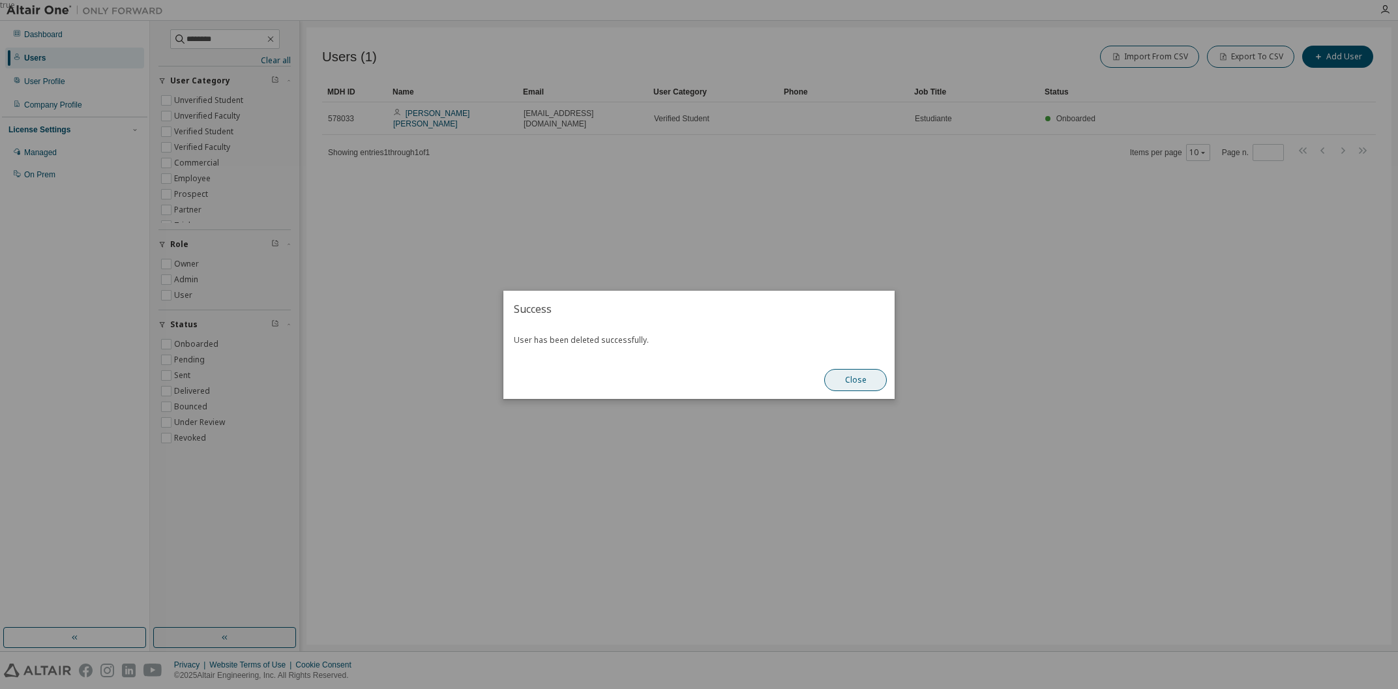
click at [867, 378] on button "Close" at bounding box center [855, 380] width 63 height 22
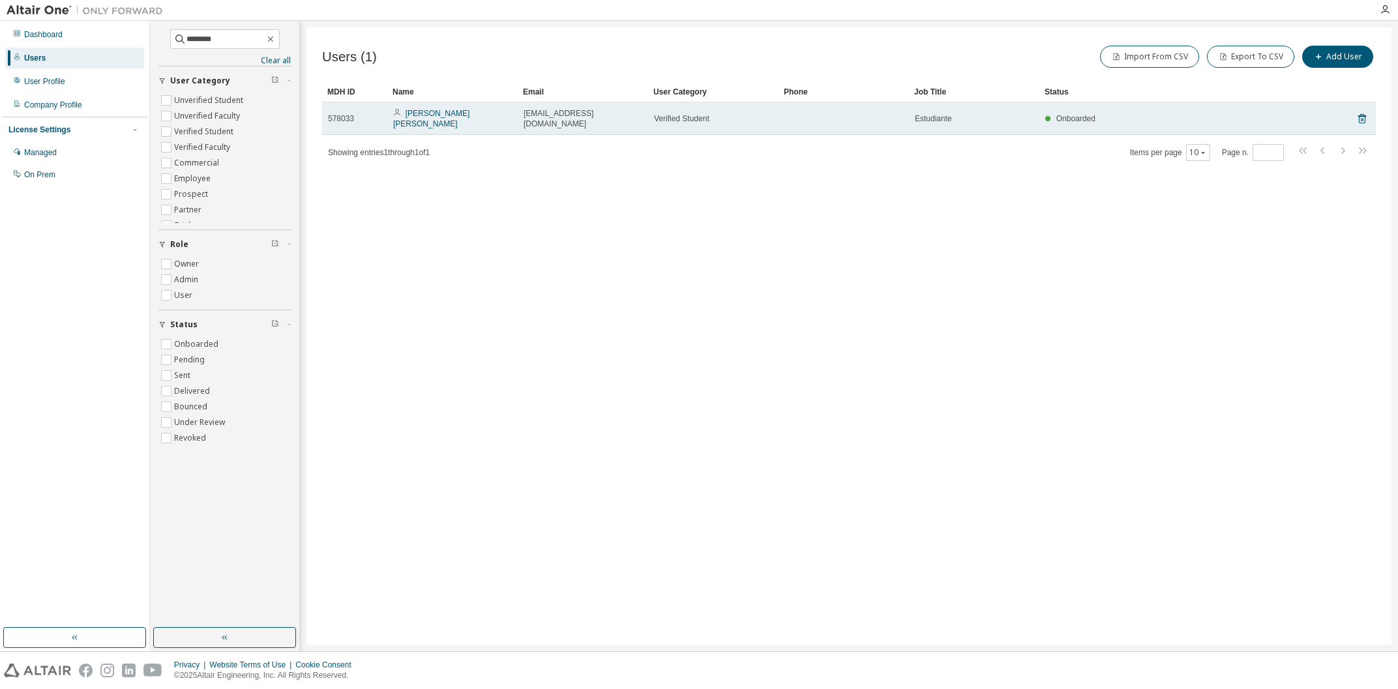
click at [499, 121] on td "[PERSON_NAME] [PERSON_NAME]" at bounding box center [452, 118] width 130 height 33
click at [470, 113] on link "[PERSON_NAME] [PERSON_NAME]" at bounding box center [431, 119] width 76 height 20
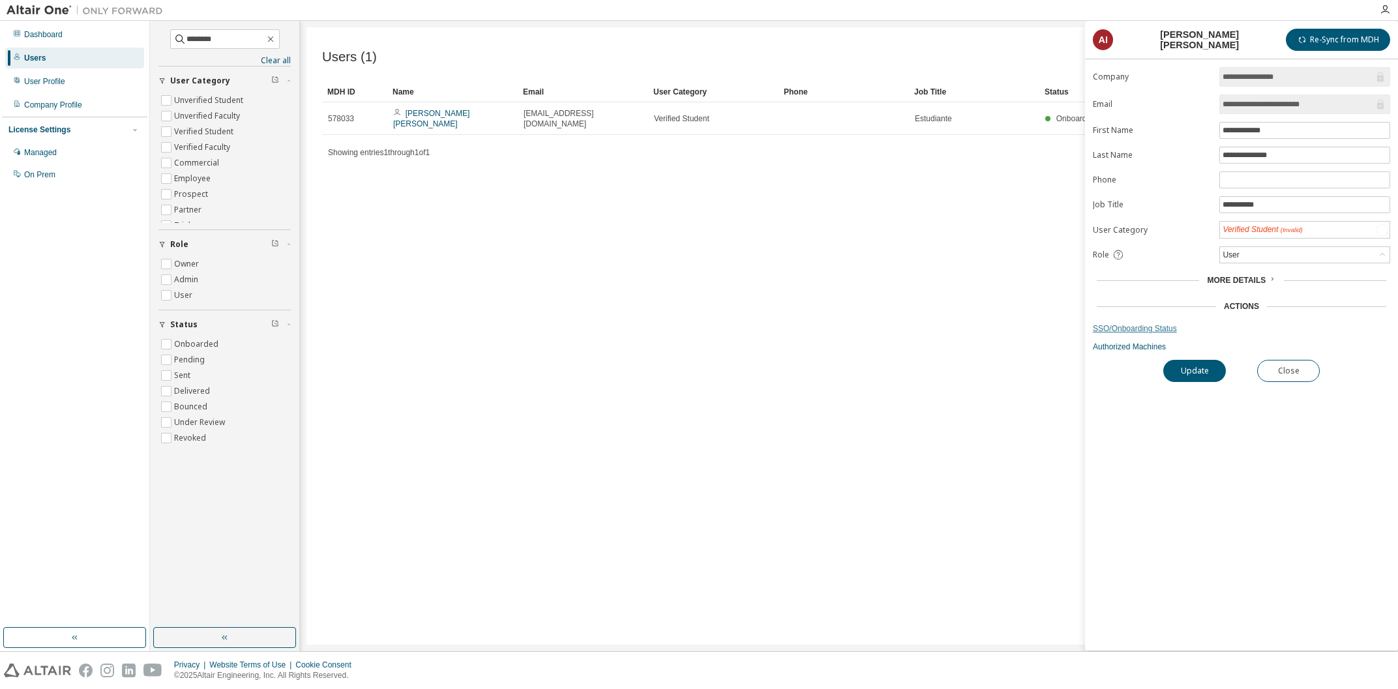
click at [1128, 333] on link "SSO/Onboarding Status" at bounding box center [1241, 328] width 297 height 10
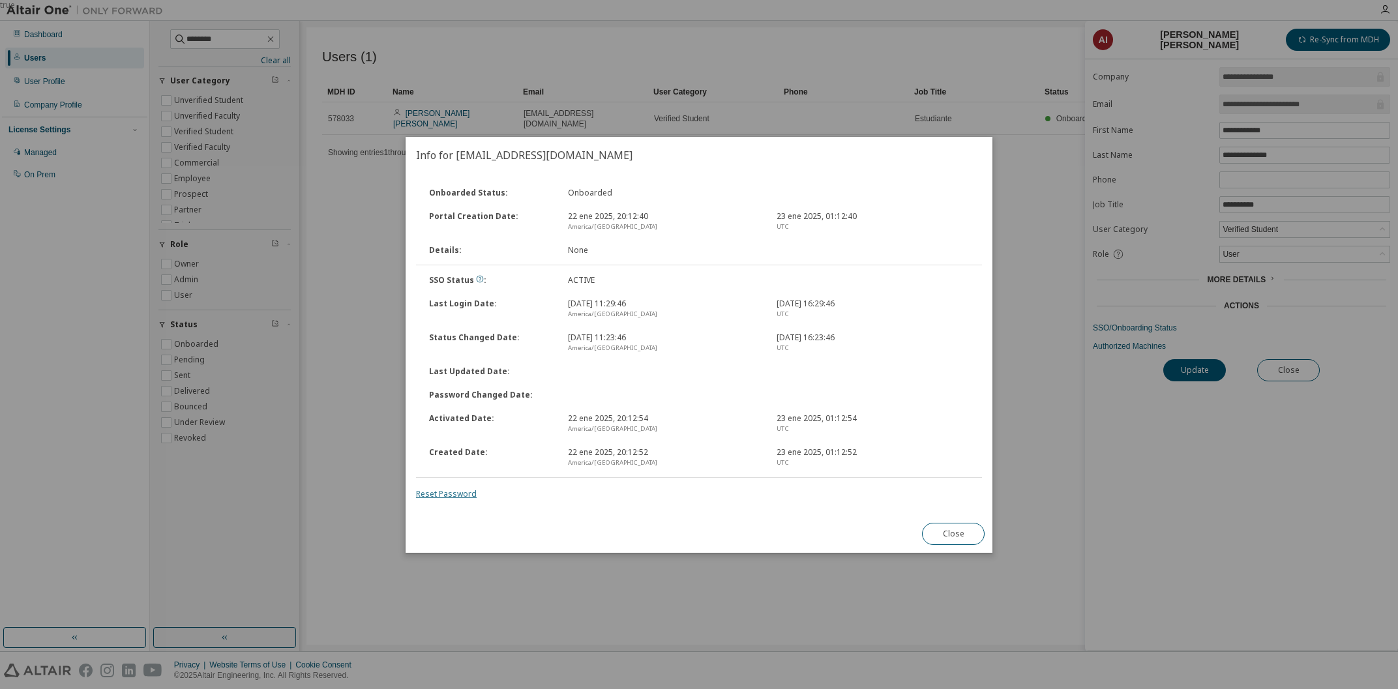
click at [455, 492] on link "Reset Password" at bounding box center [446, 493] width 61 height 11
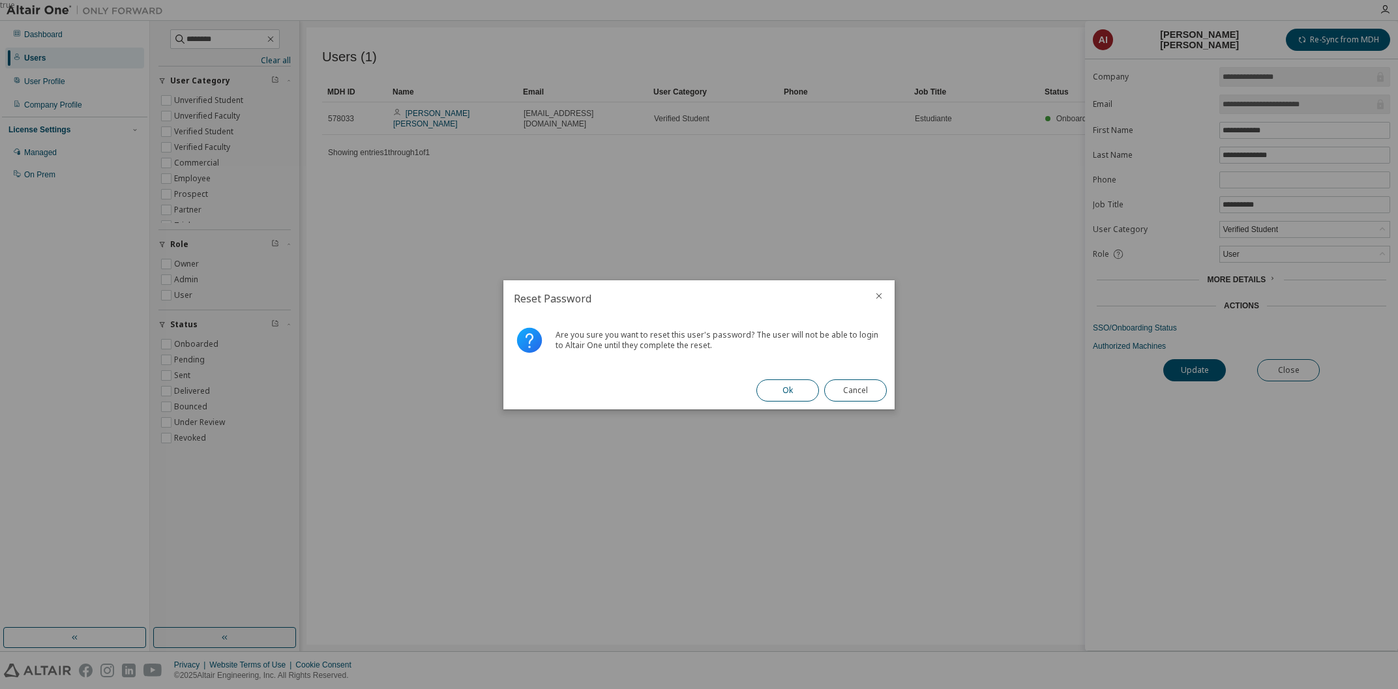
click at [770, 393] on button "Ok" at bounding box center [788, 391] width 63 height 22
drag, startPoint x: 845, startPoint y: 395, endPoint x: 812, endPoint y: 406, distance: 34.4
click at [845, 395] on button "Close" at bounding box center [855, 391] width 63 height 22
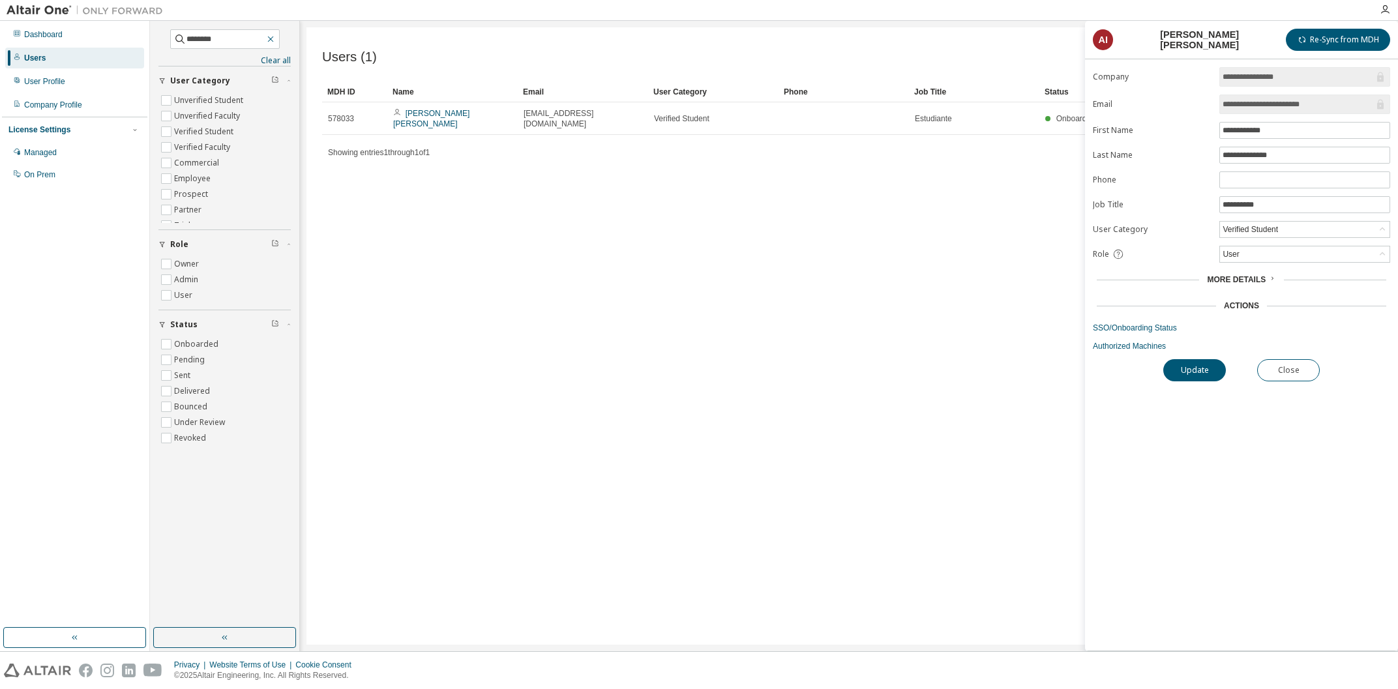
click at [276, 38] on icon "button" at bounding box center [270, 39] width 10 height 10
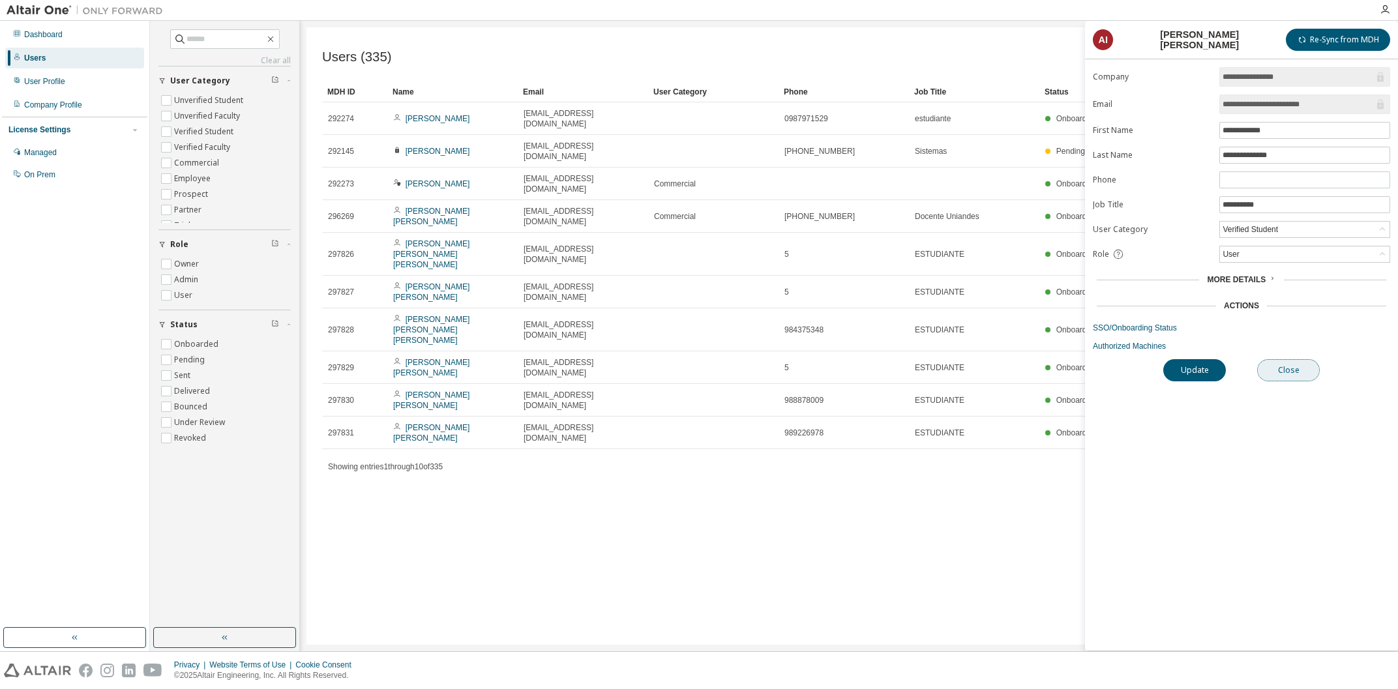
click at [1292, 376] on button "Close" at bounding box center [1288, 370] width 63 height 22
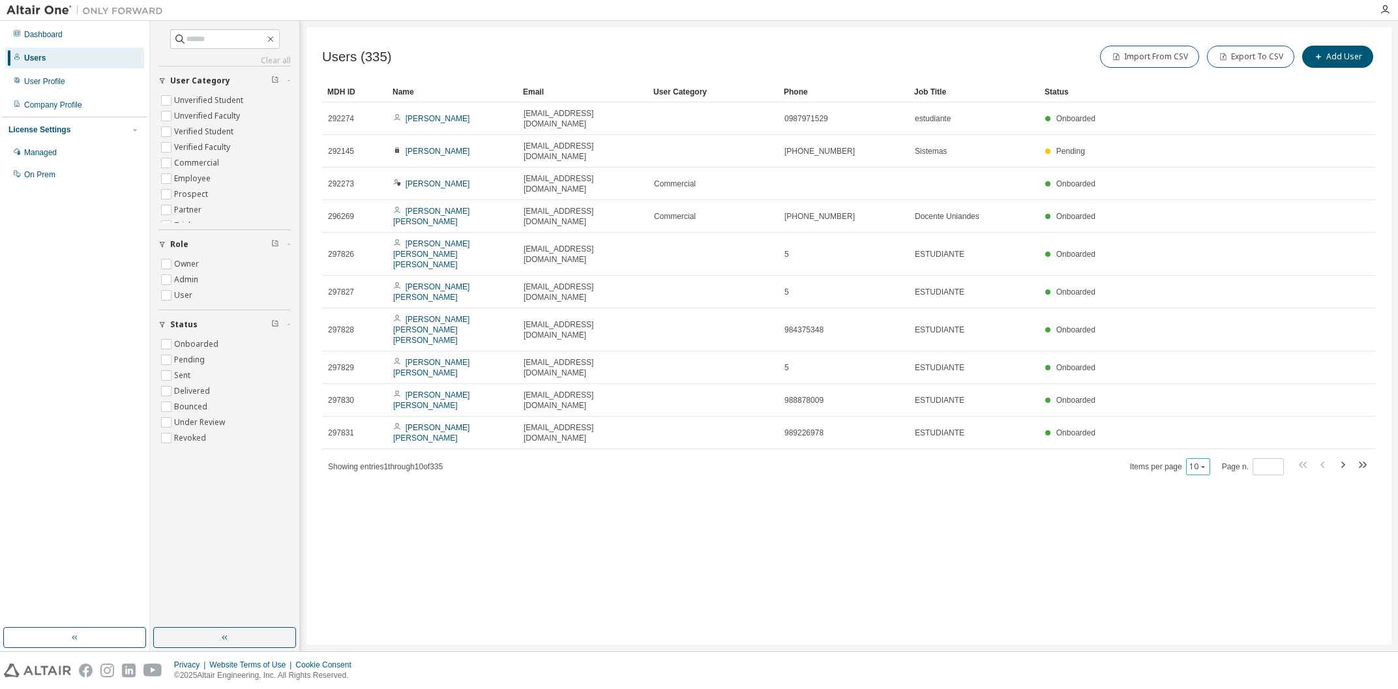
click at [1205, 463] on icon "button" at bounding box center [1203, 467] width 8 height 8
click at [1198, 475] on div "100" at bounding box center [1238, 474] width 104 height 16
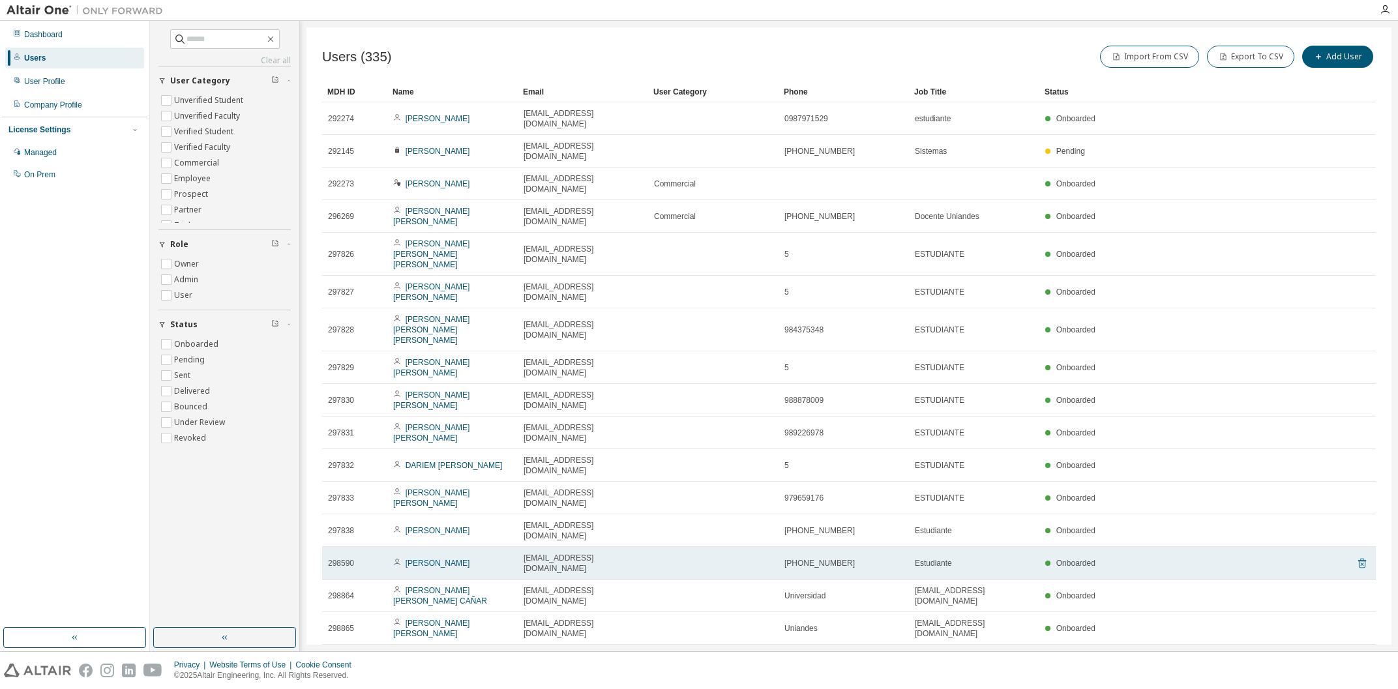
click at [1359, 556] on icon at bounding box center [1363, 564] width 12 height 16
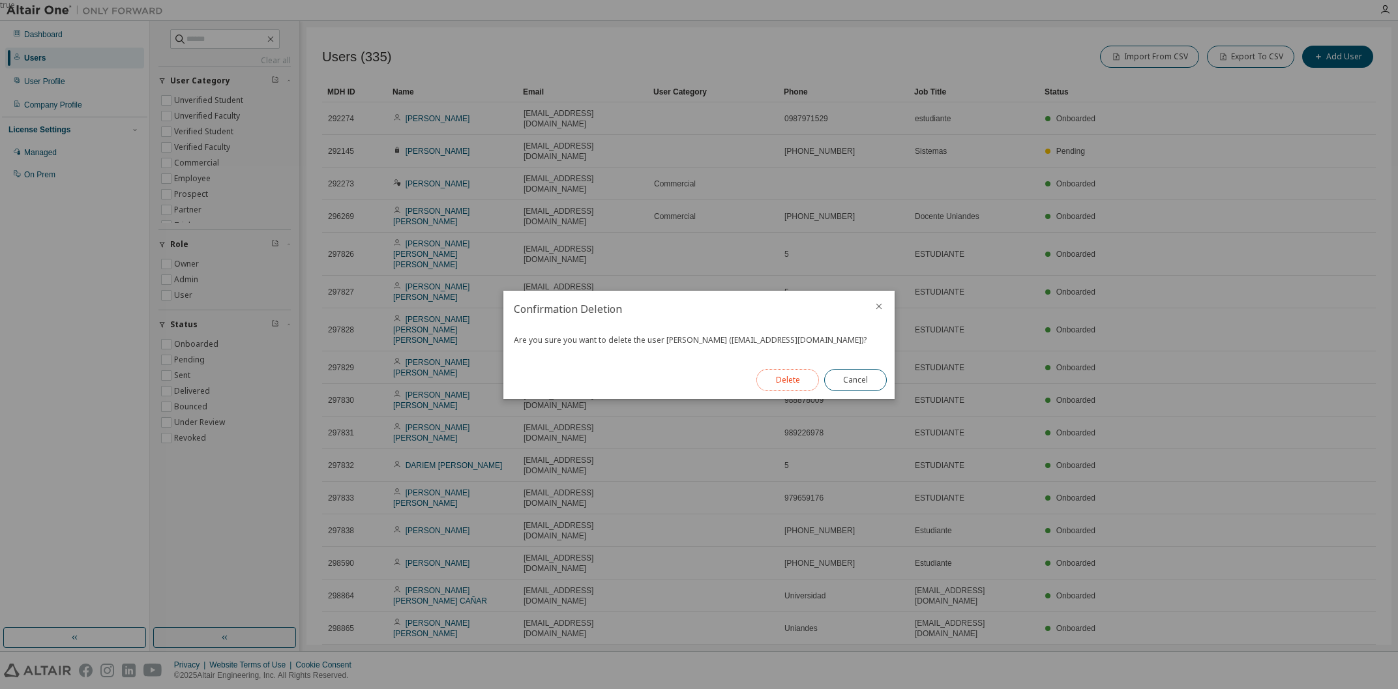
click at [776, 374] on button "Delete" at bounding box center [788, 380] width 63 height 22
click at [850, 383] on button "Close" at bounding box center [855, 380] width 63 height 22
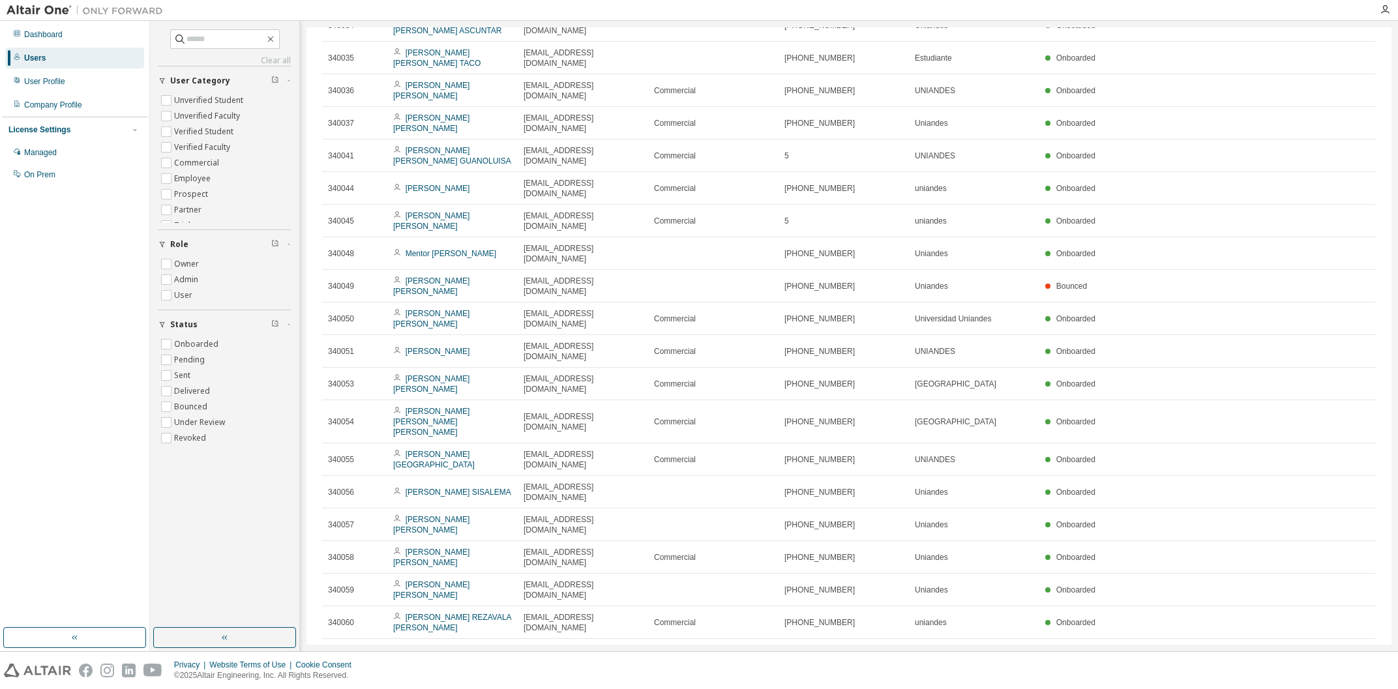
scroll to position [2580, 0]
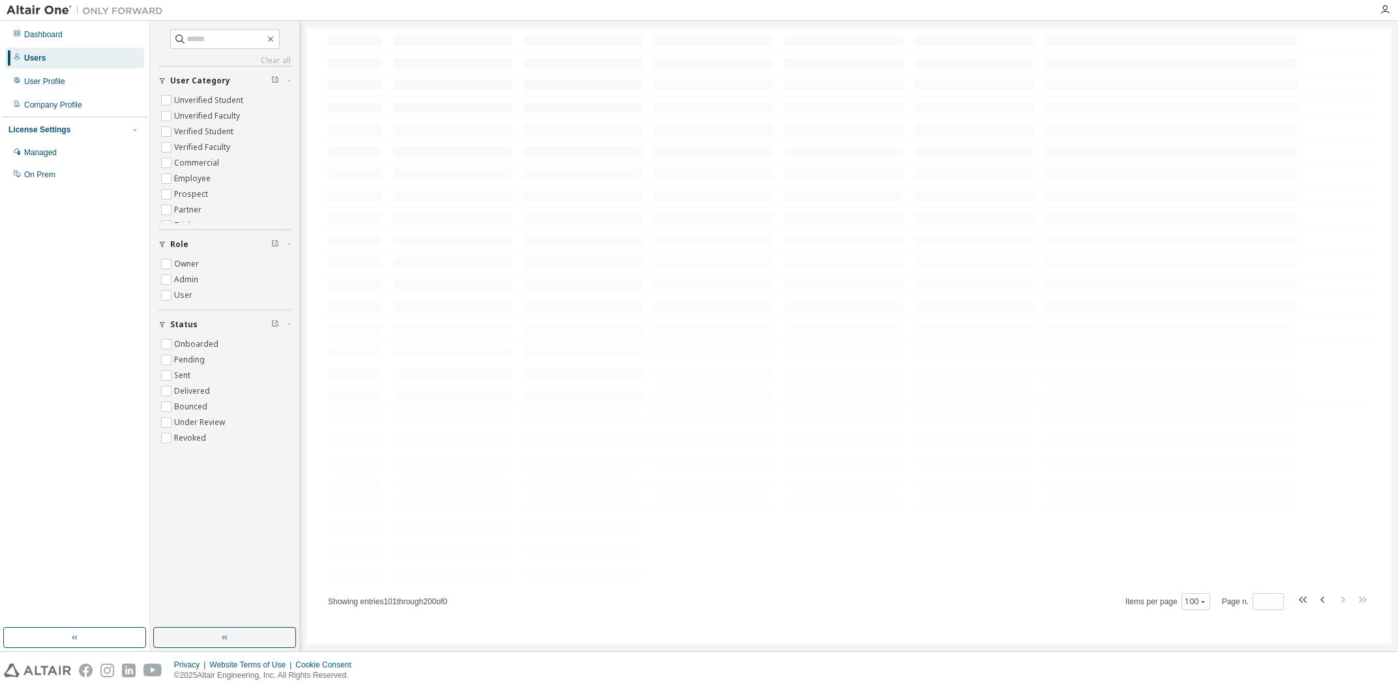
scroll to position [1734, 0]
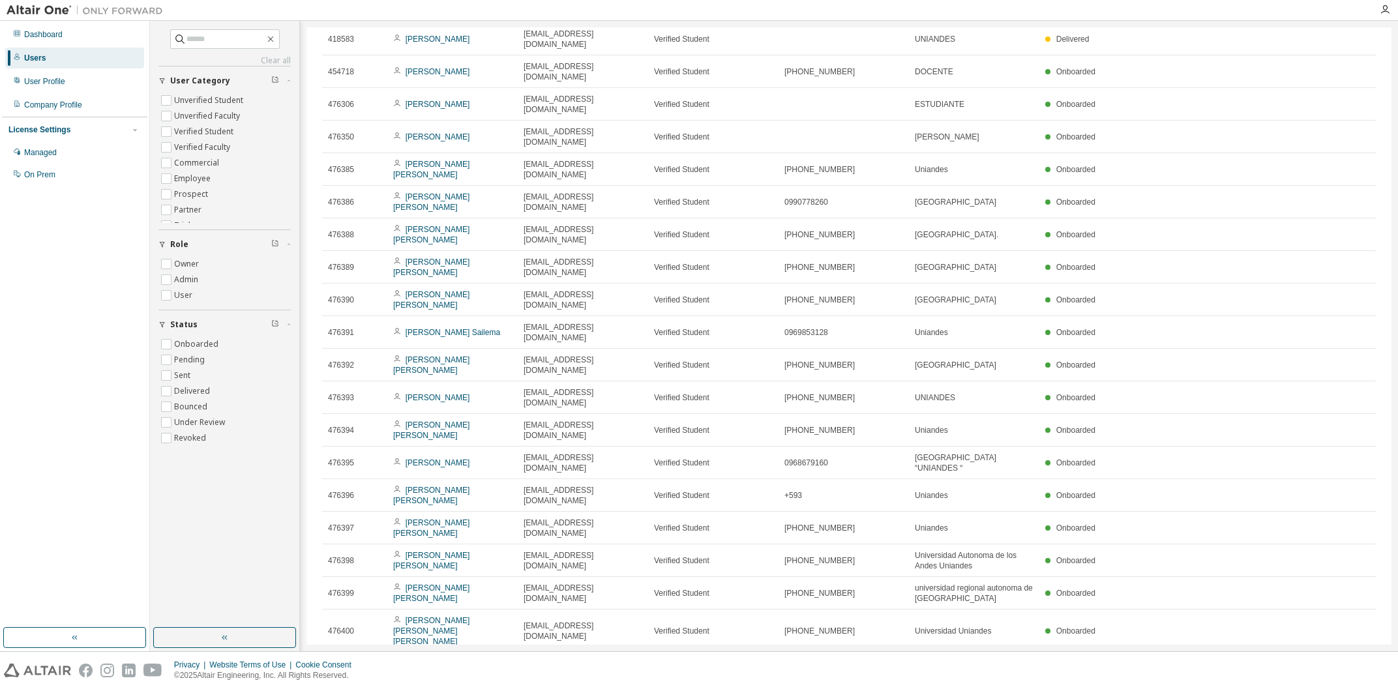
type input "*"
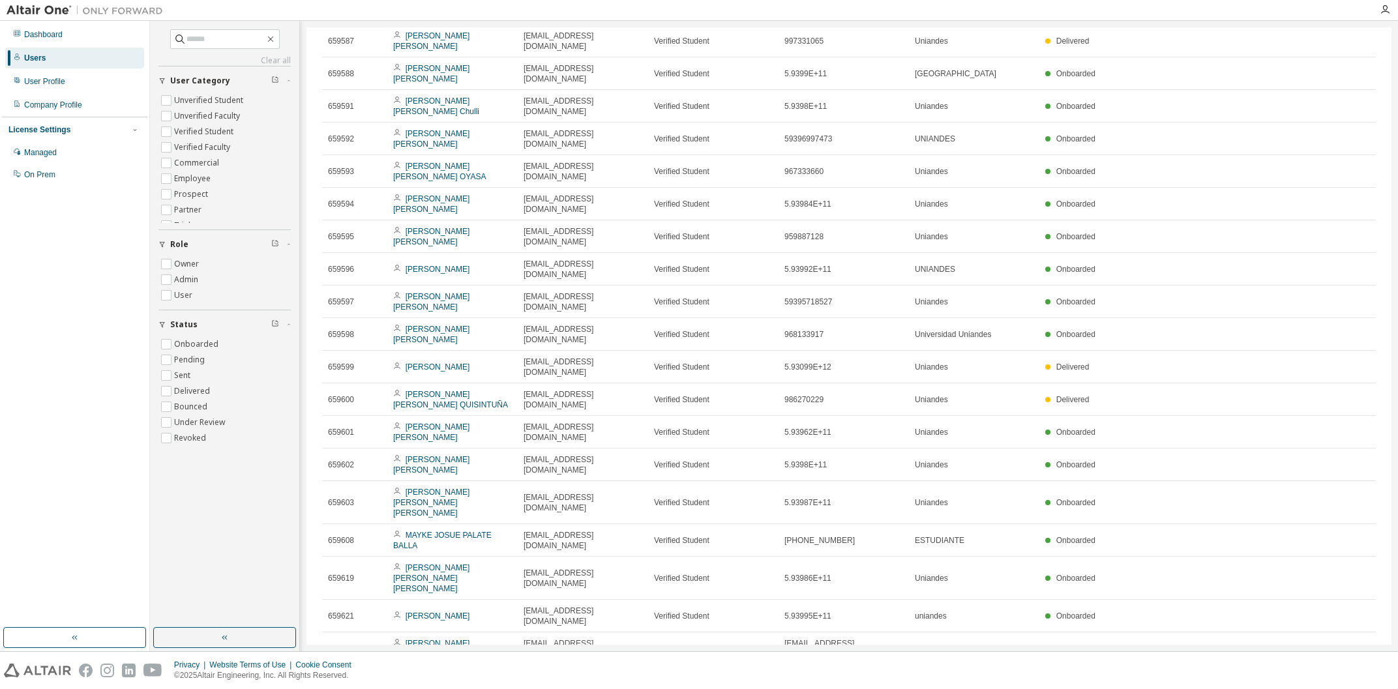
scroll to position [563, 0]
